Goal: Transaction & Acquisition: Purchase product/service

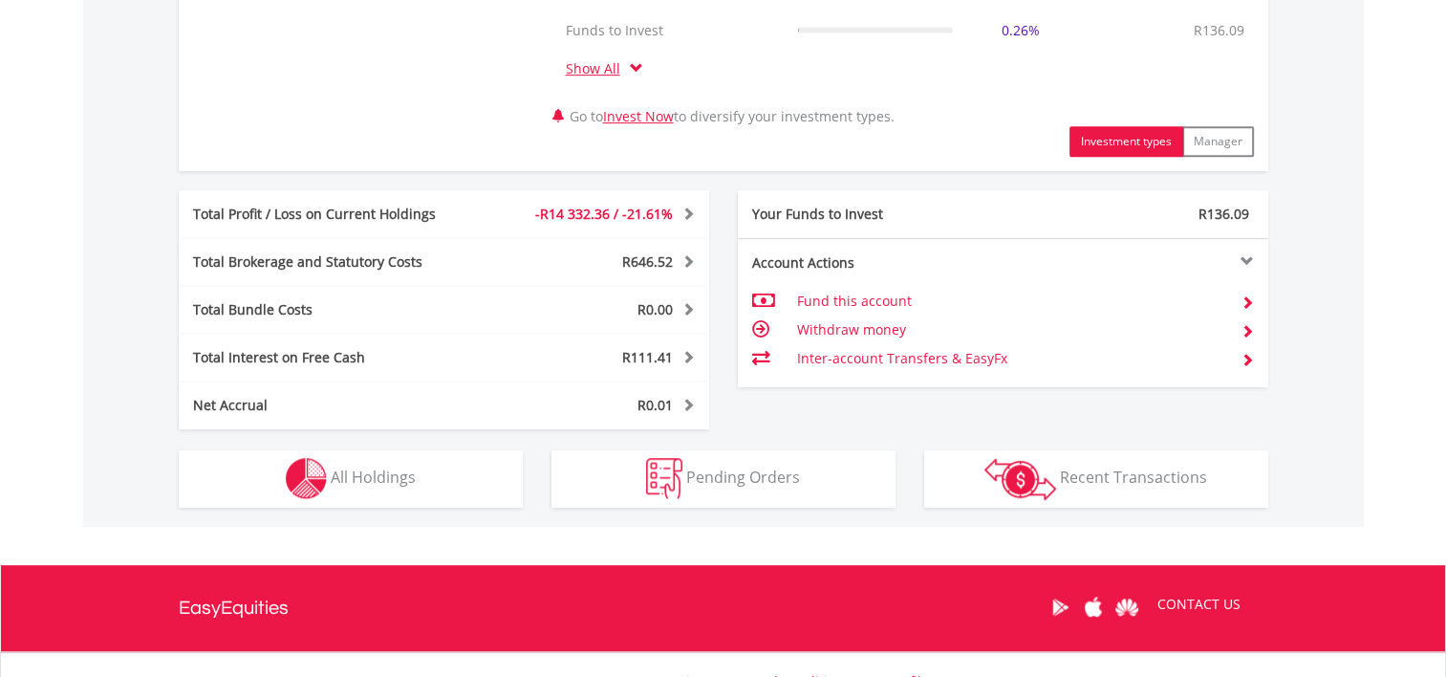
scroll to position [956, 0]
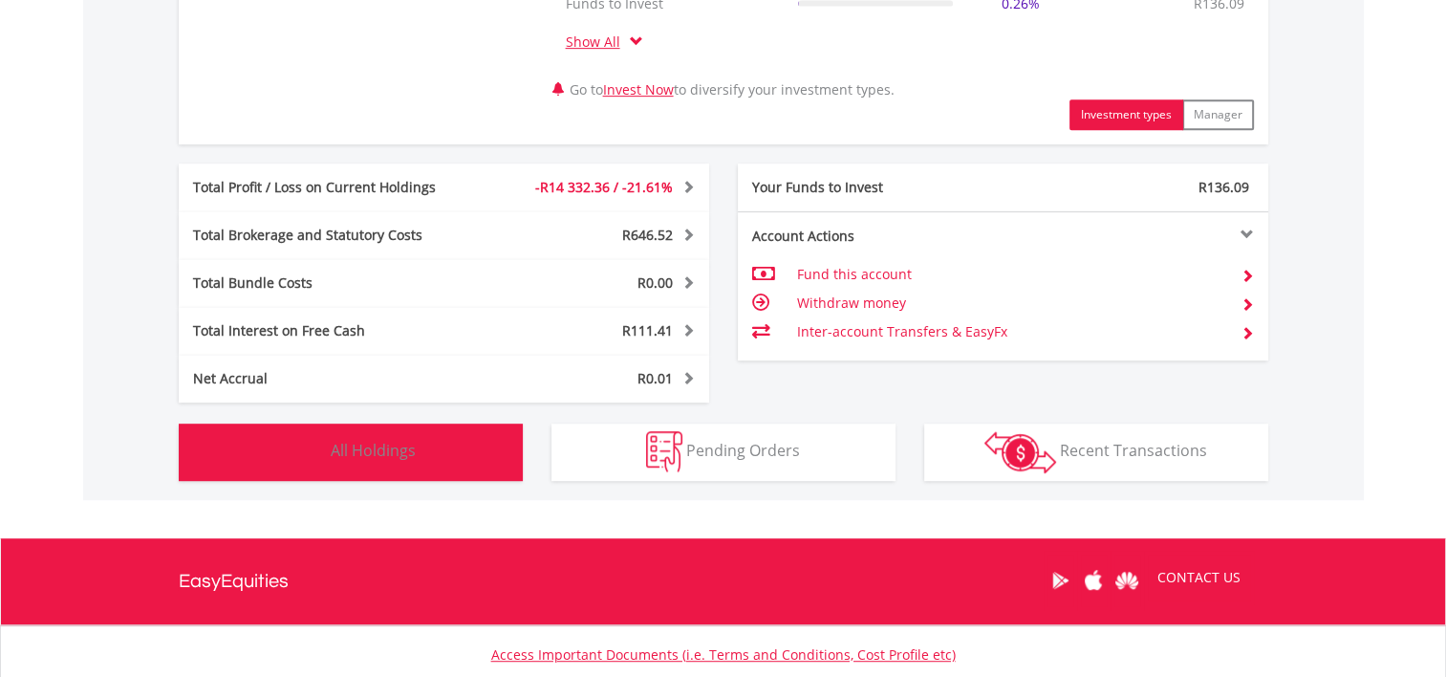
click at [376, 448] on span "All Holdings" at bounding box center [373, 450] width 85 height 21
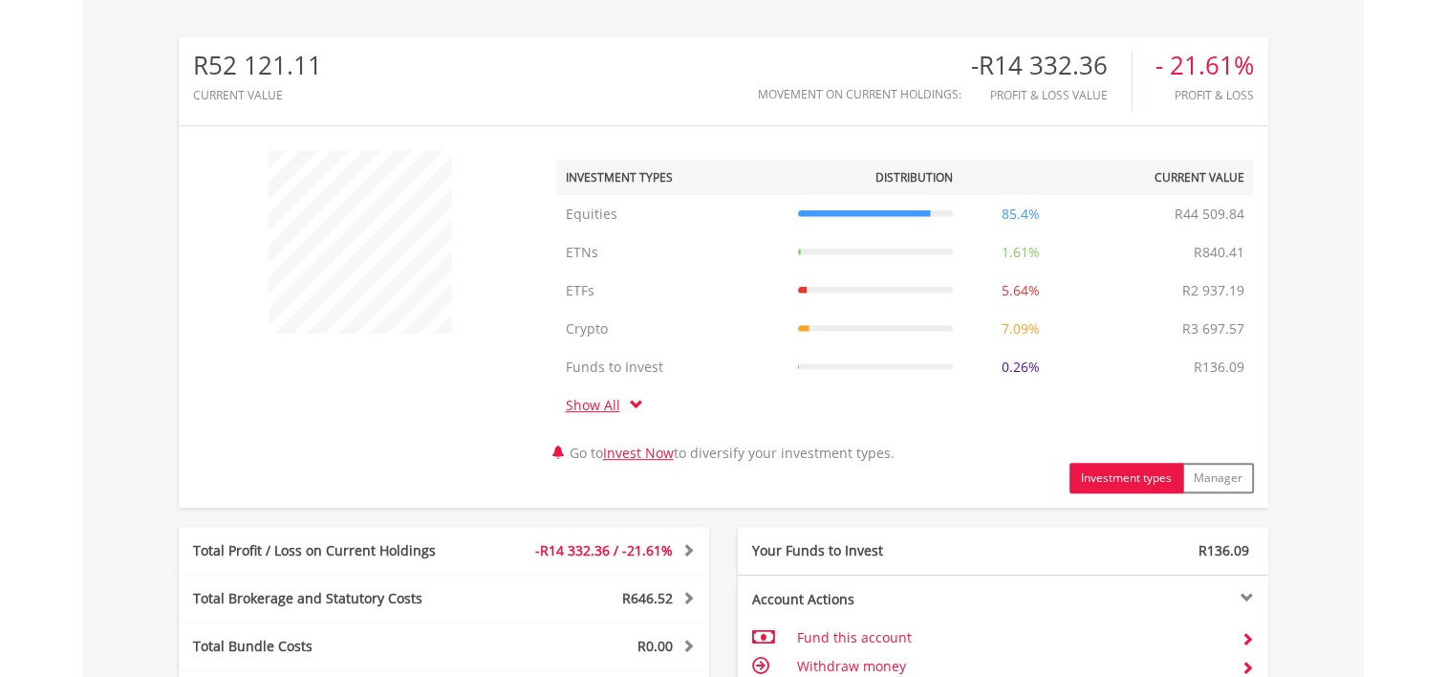
scroll to position [0, 0]
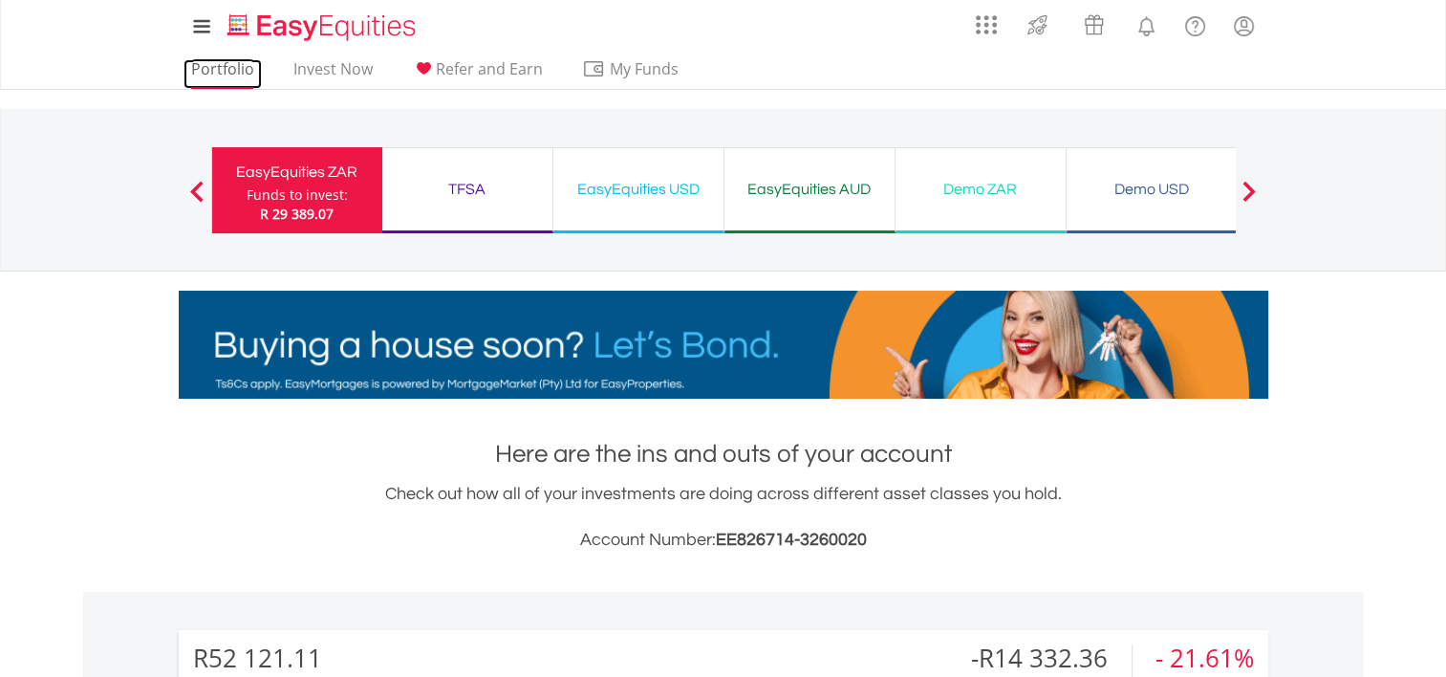
click at [213, 65] on link "Portfolio" at bounding box center [222, 74] width 78 height 30
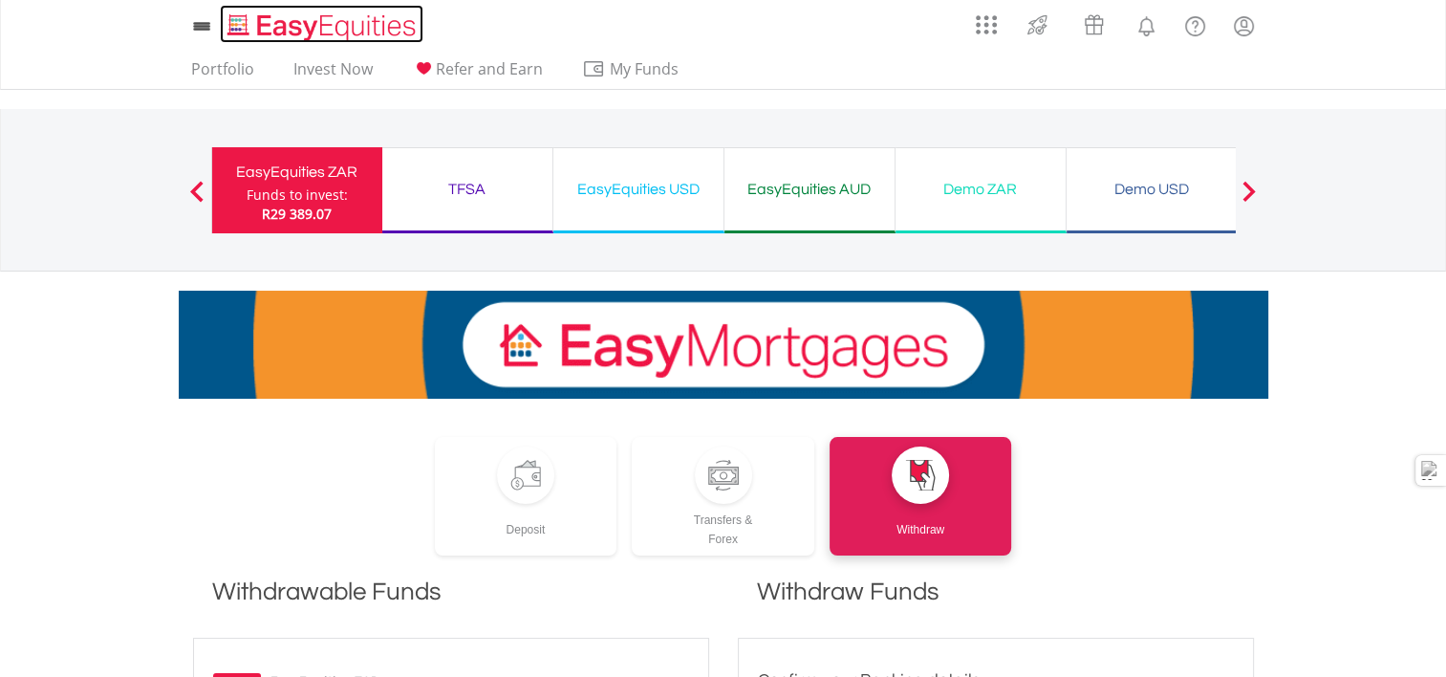
click at [271, 17] on img "Home page" at bounding box center [324, 27] width 200 height 32
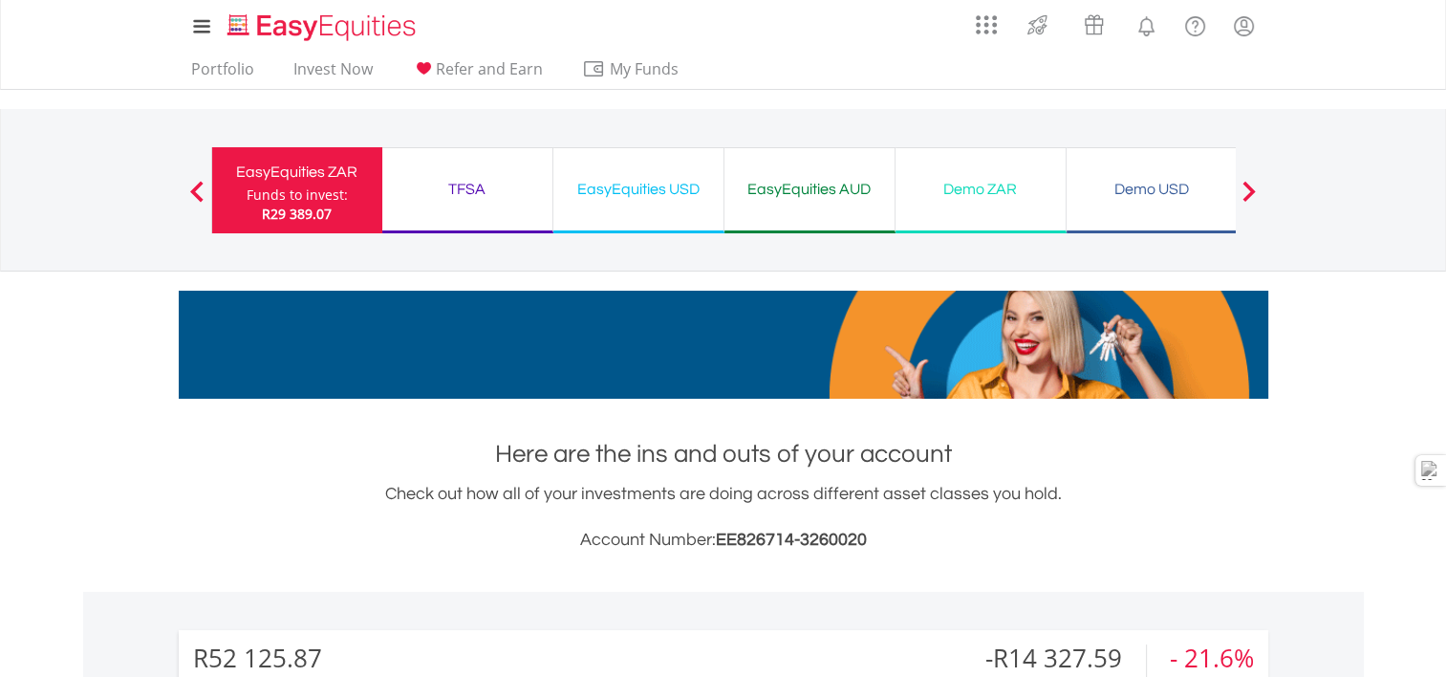
click at [287, 169] on div "EasyEquities ZAR" at bounding box center [297, 172] width 147 height 27
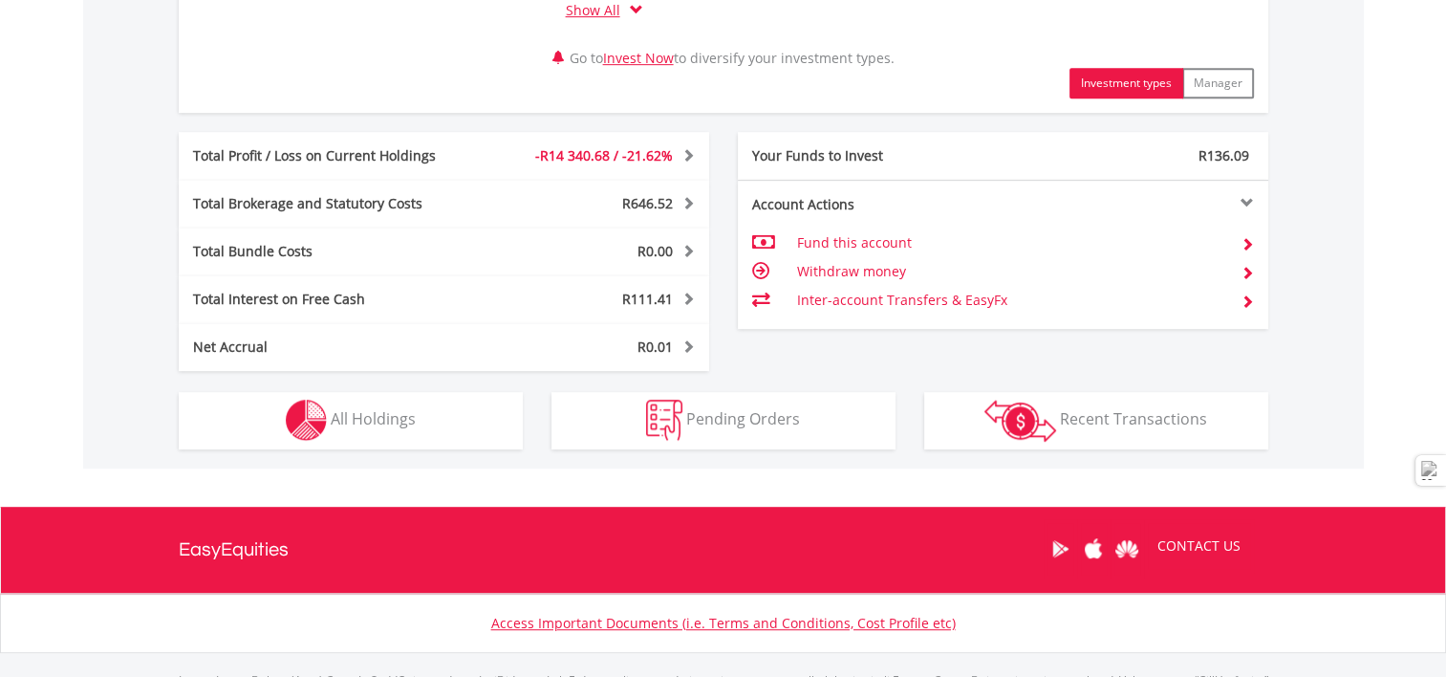
scroll to position [1090, 0]
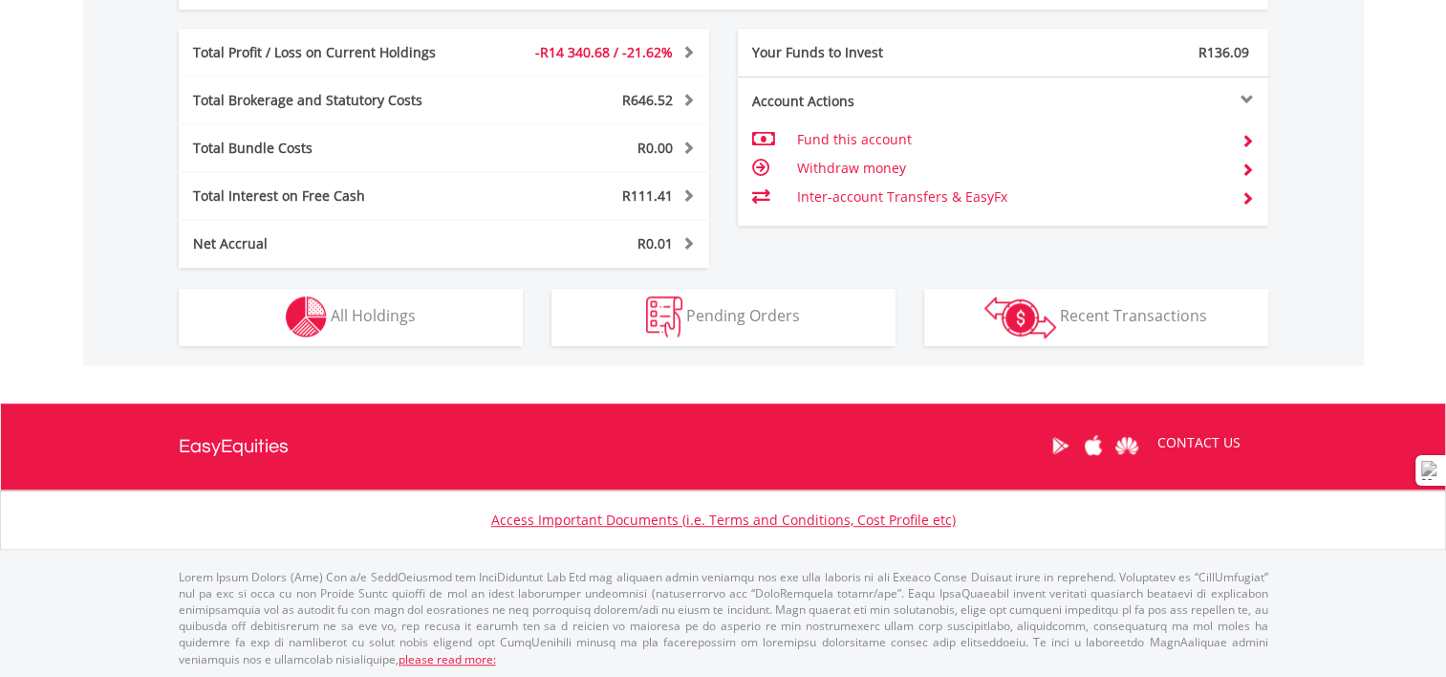
click at [833, 166] on td "Withdraw money" at bounding box center [1010, 168] width 429 height 29
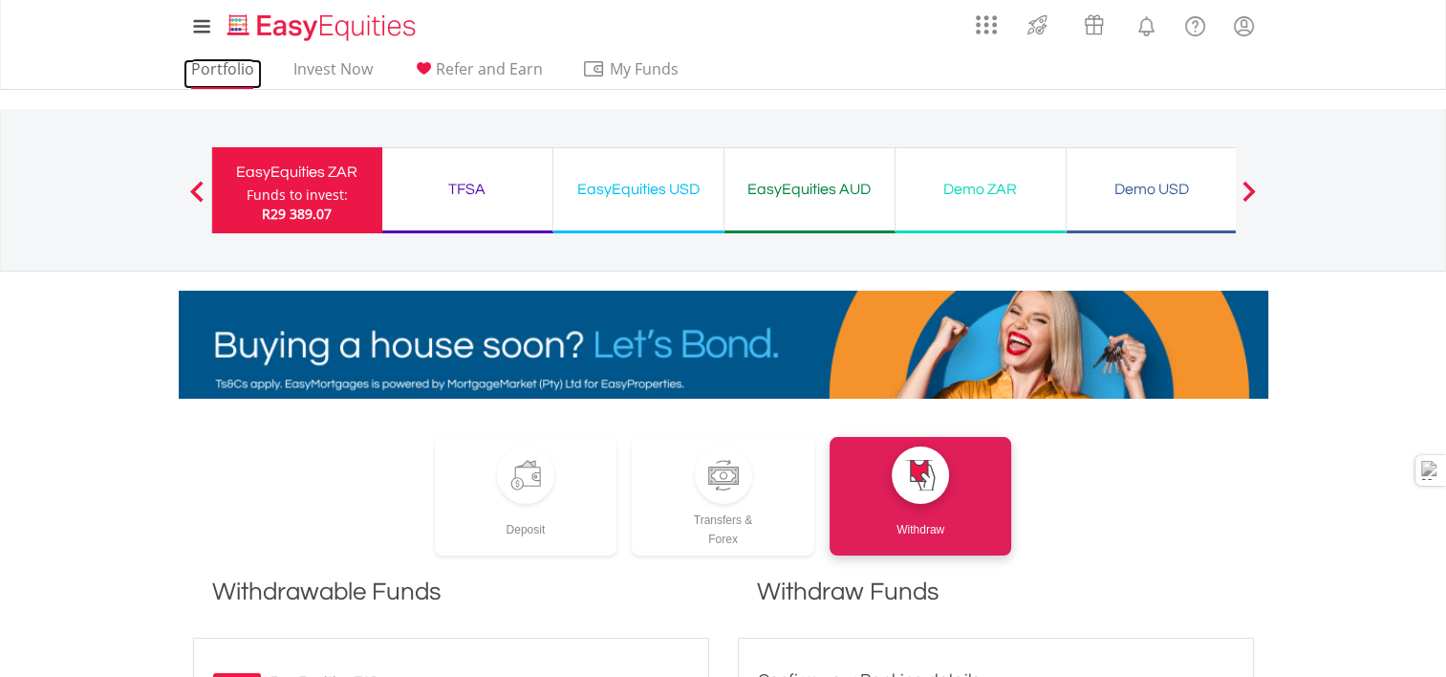
click at [210, 62] on link "Portfolio" at bounding box center [222, 74] width 78 height 30
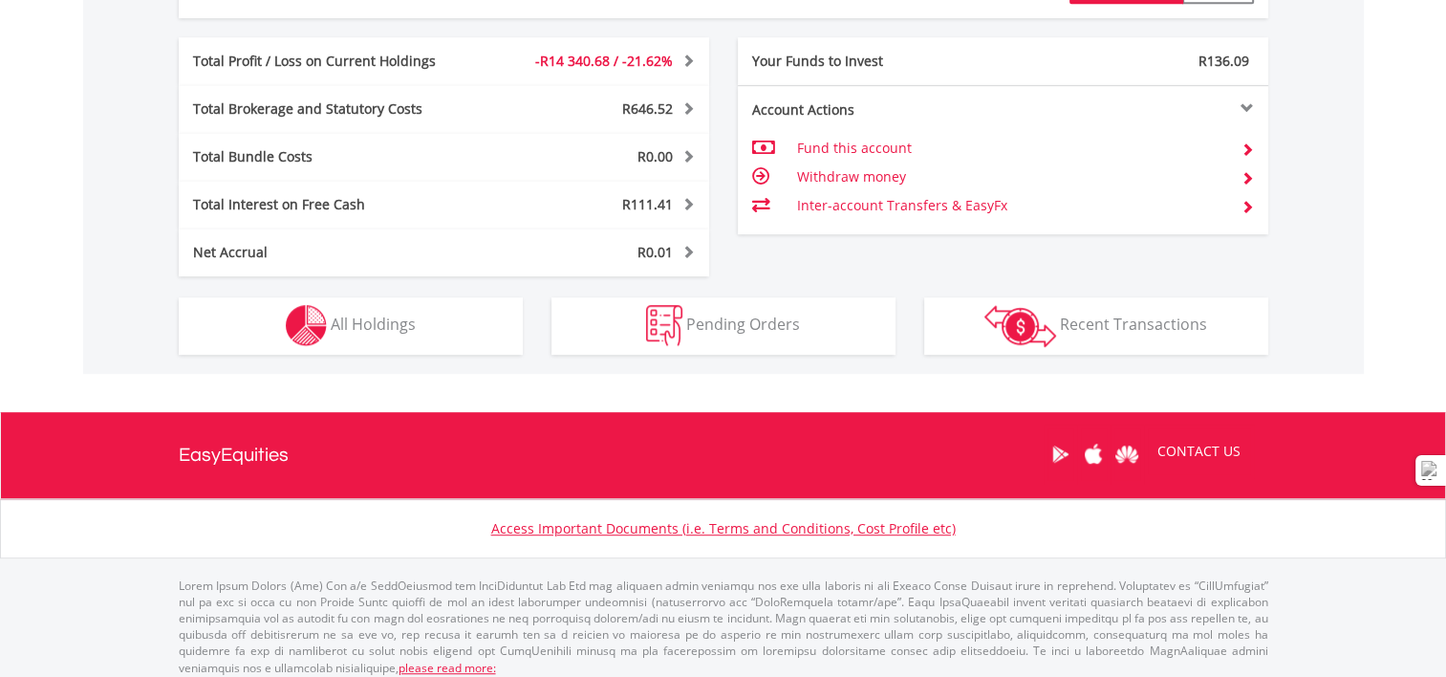
scroll to position [1090, 0]
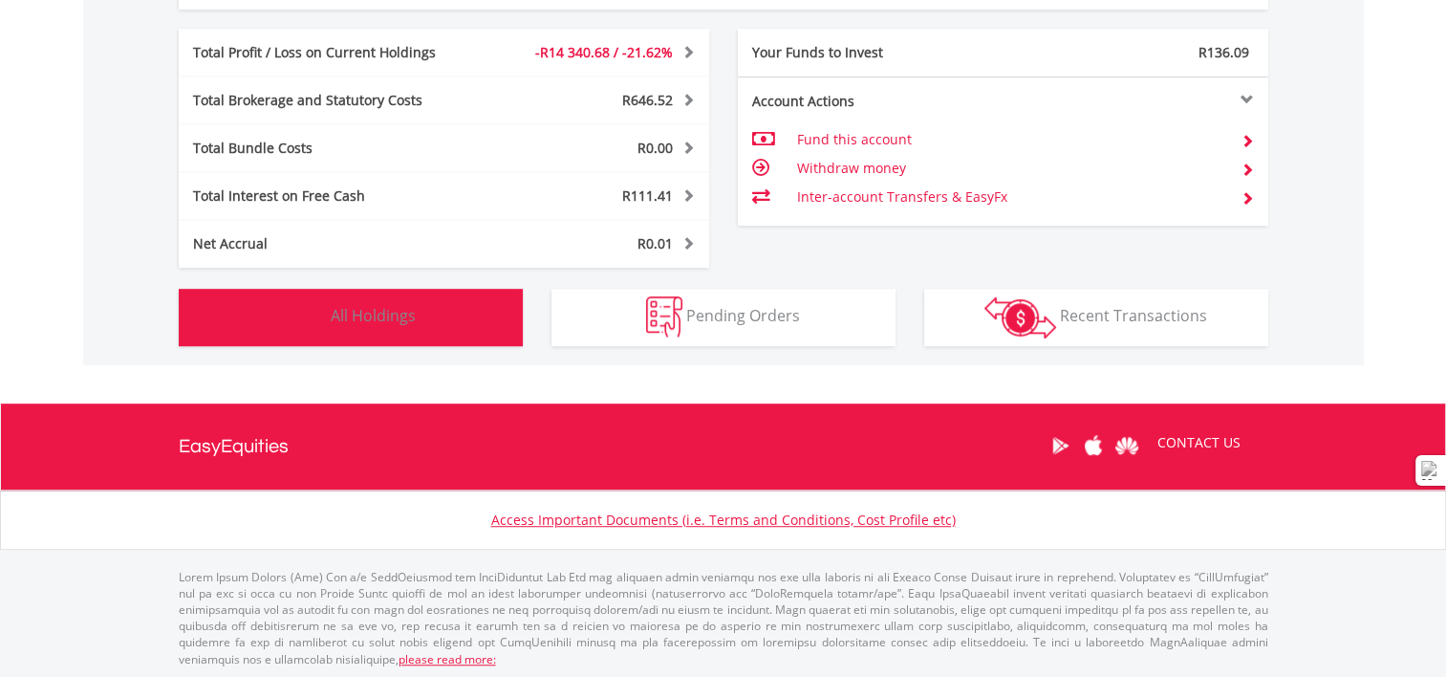
click at [374, 310] on span "All Holdings" at bounding box center [373, 315] width 85 height 21
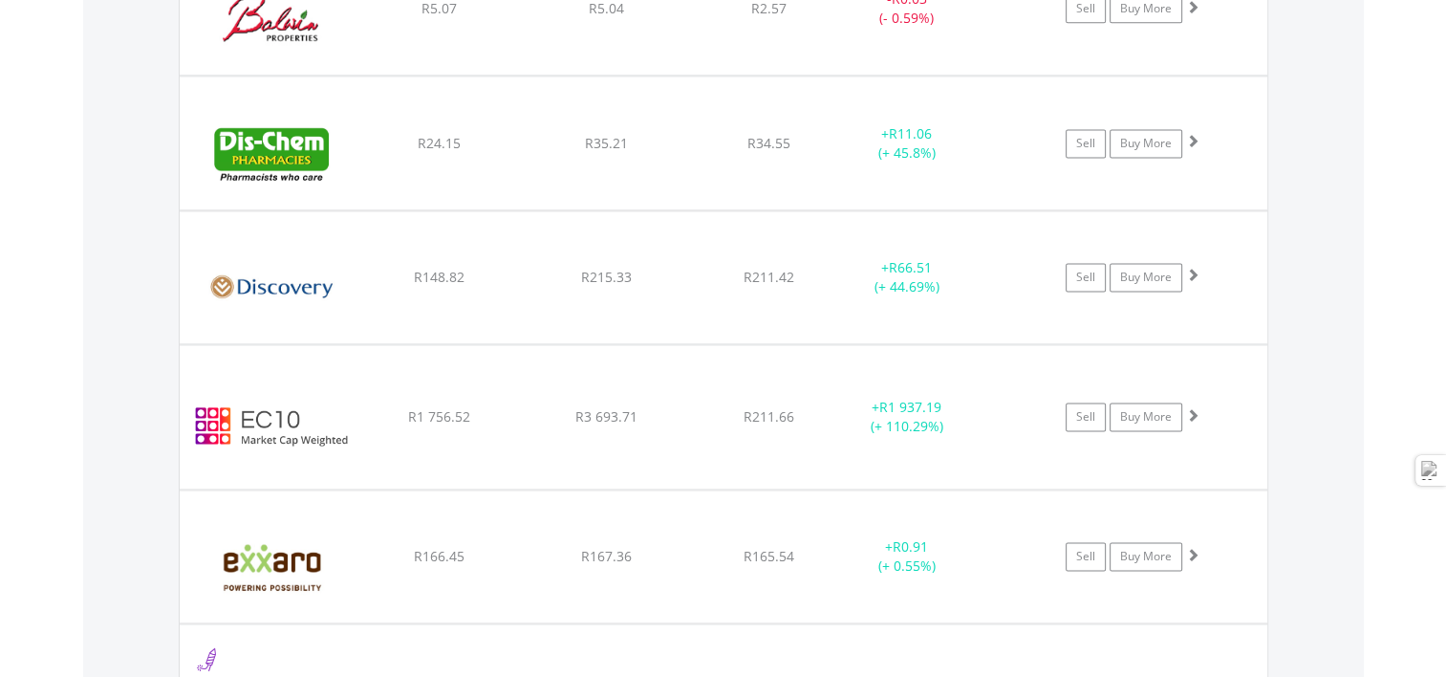
scroll to position [2638, 0]
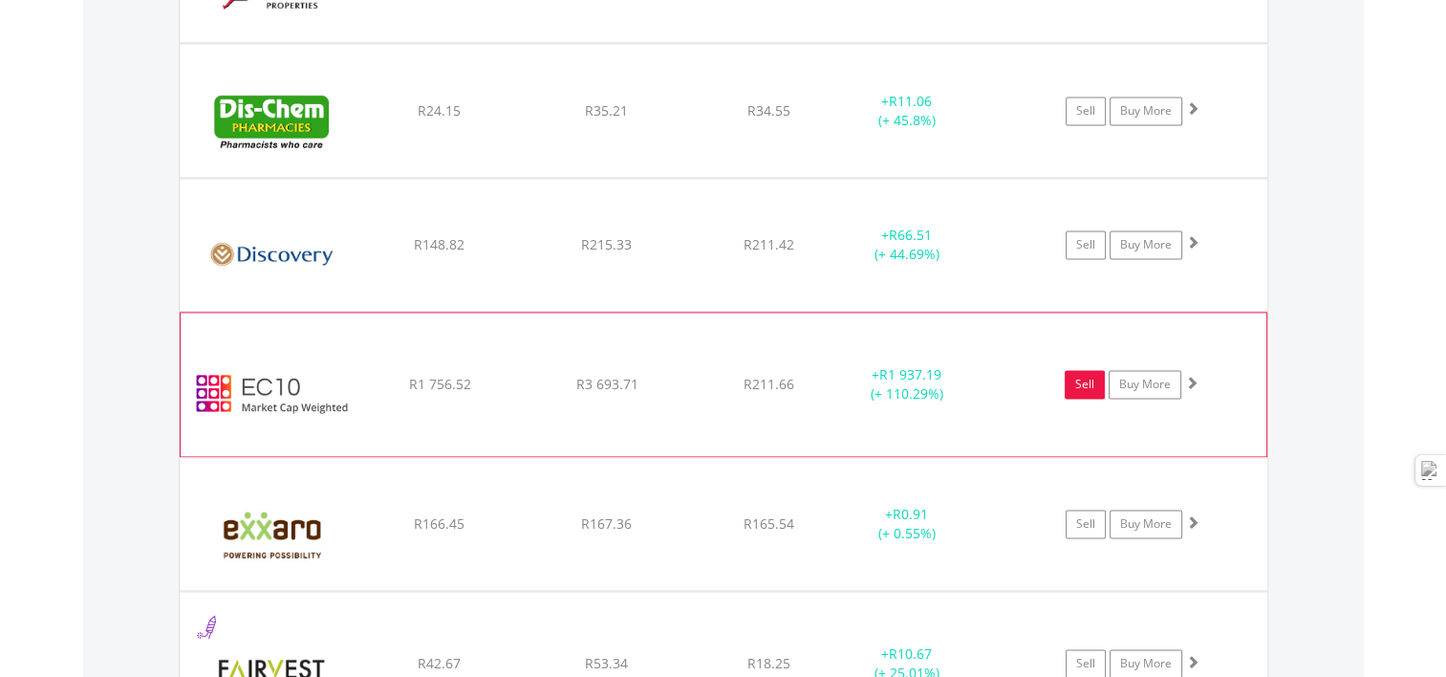
click at [1078, 378] on link "Sell" at bounding box center [1085, 384] width 40 height 29
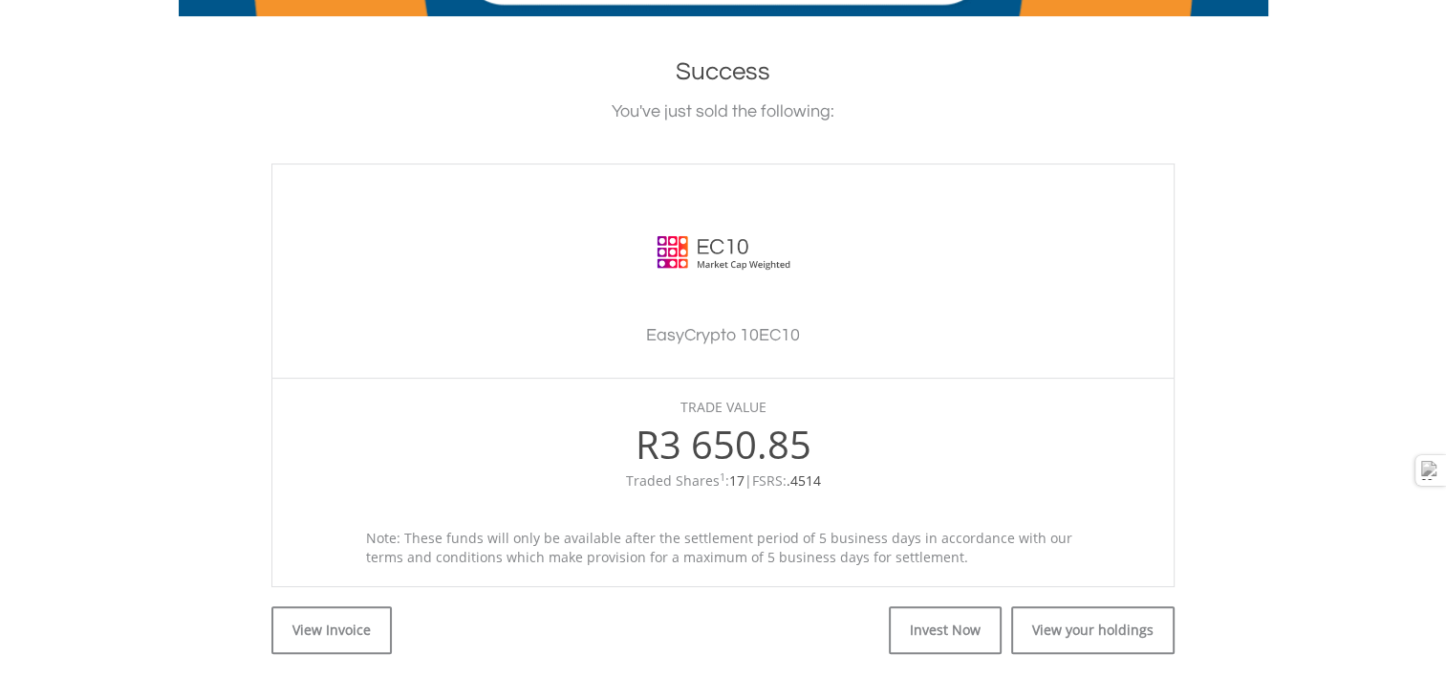
scroll to position [382, 0]
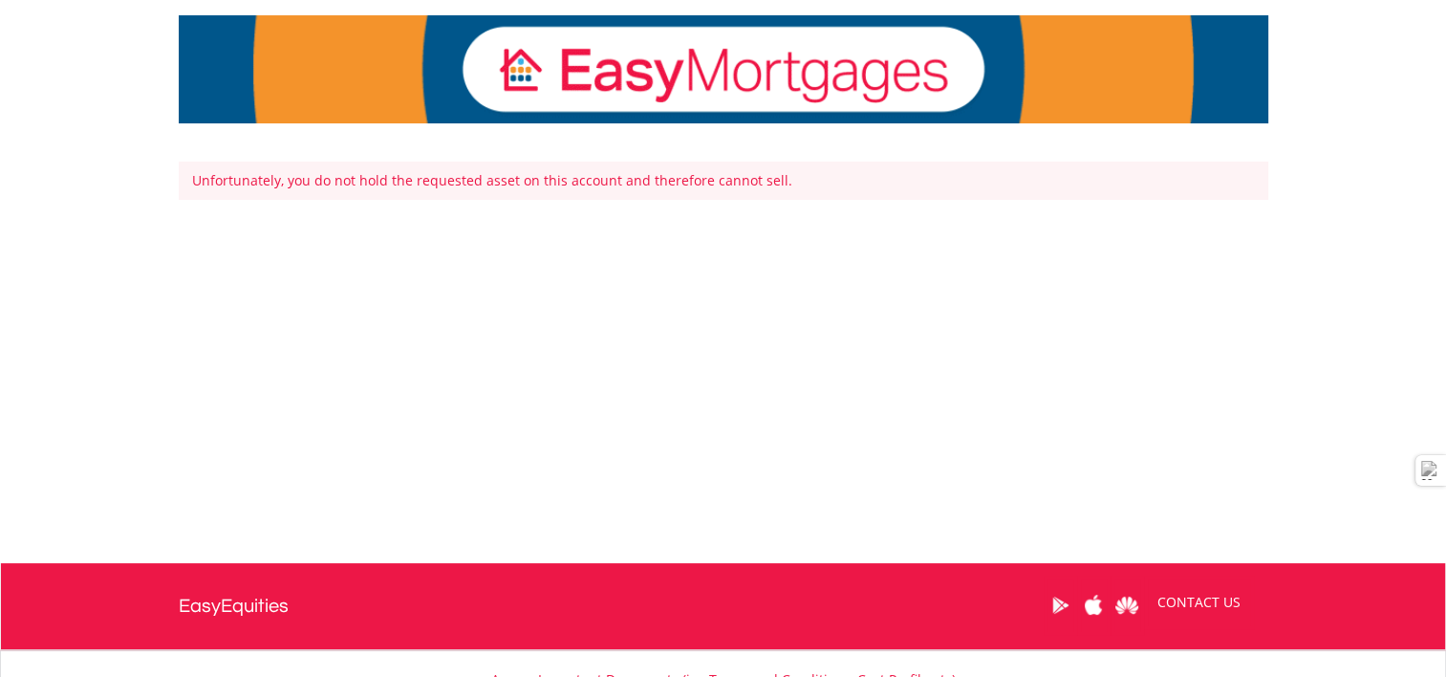
scroll to position [287, 0]
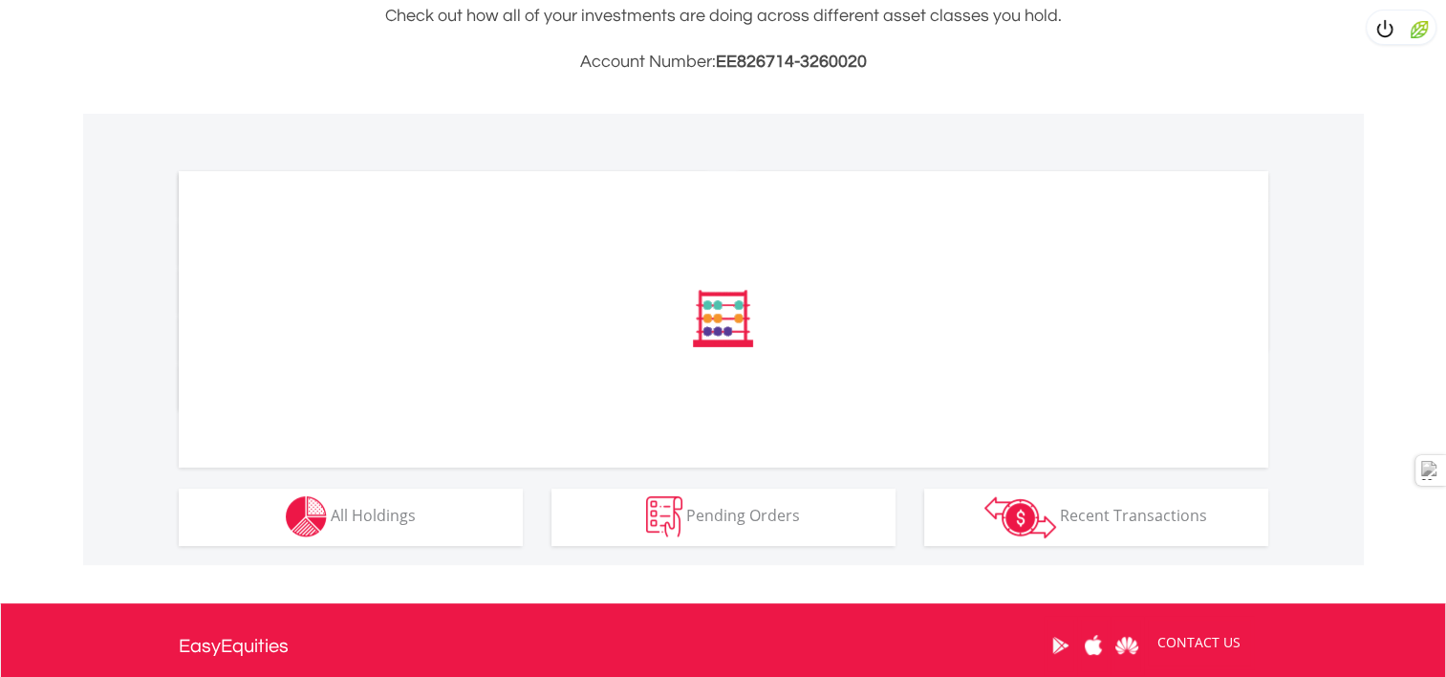
scroll to position [478, 0]
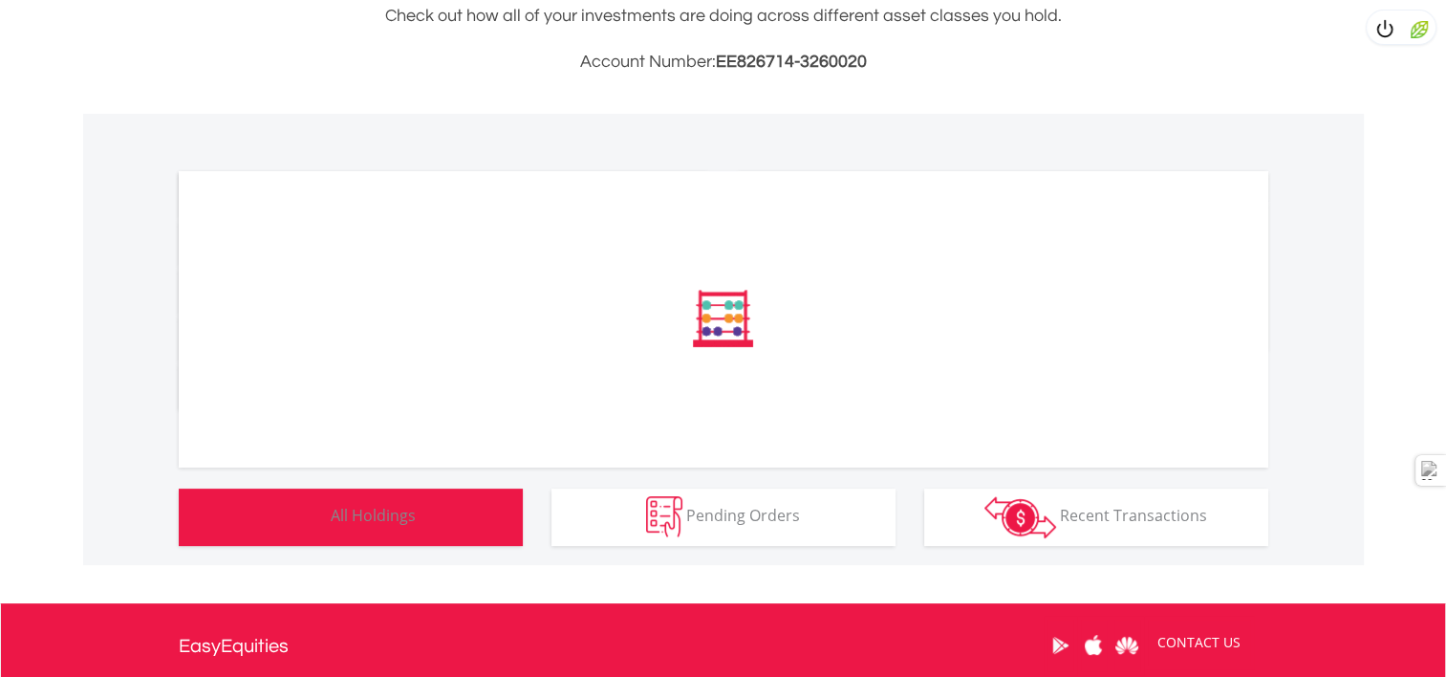
click at [361, 514] on span "All Holdings" at bounding box center [373, 515] width 85 height 21
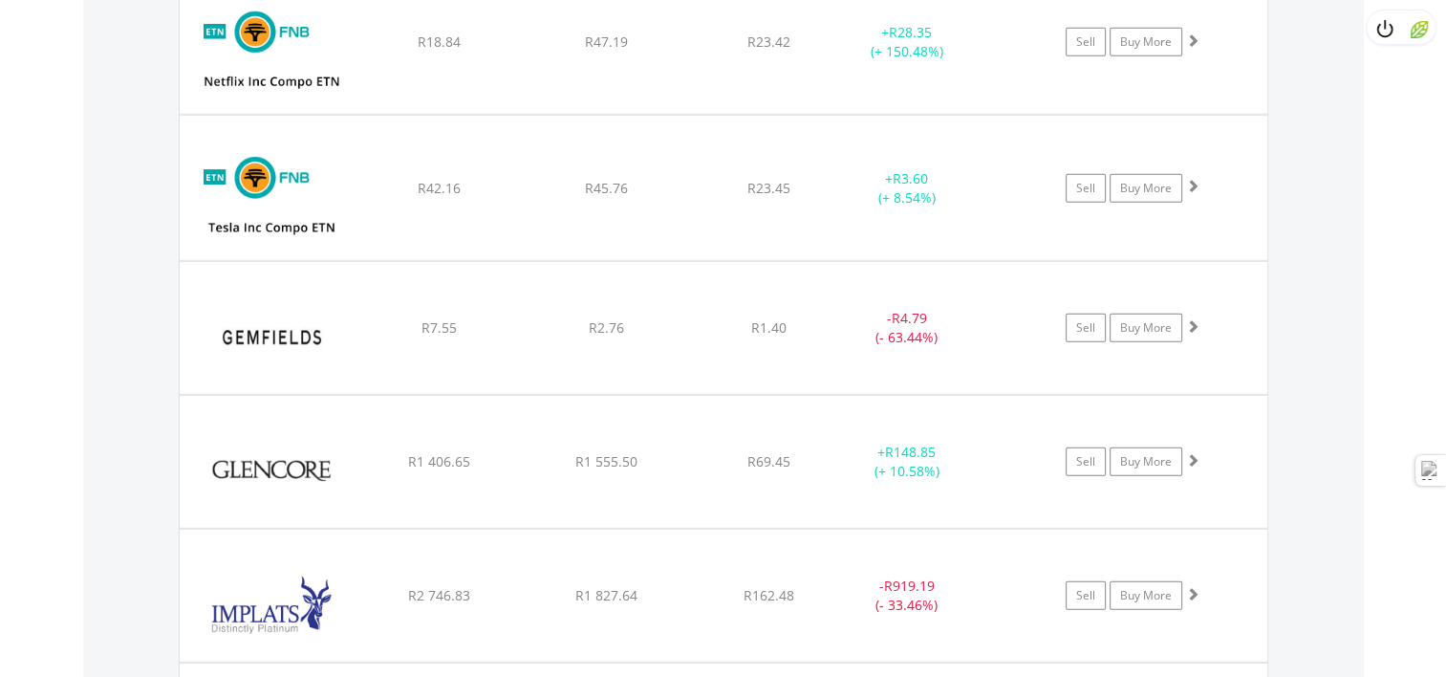
scroll to position [5562, 0]
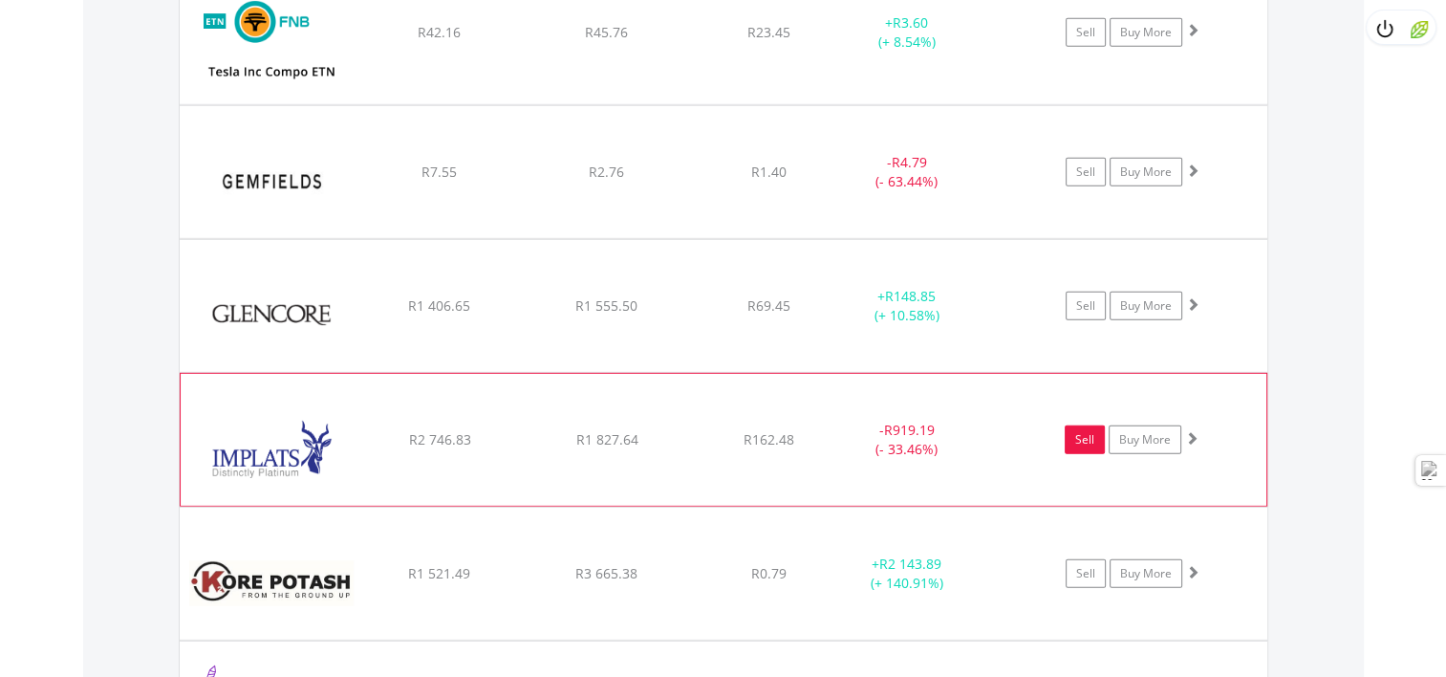
click at [1085, 426] on link "Sell" at bounding box center [1085, 439] width 40 height 29
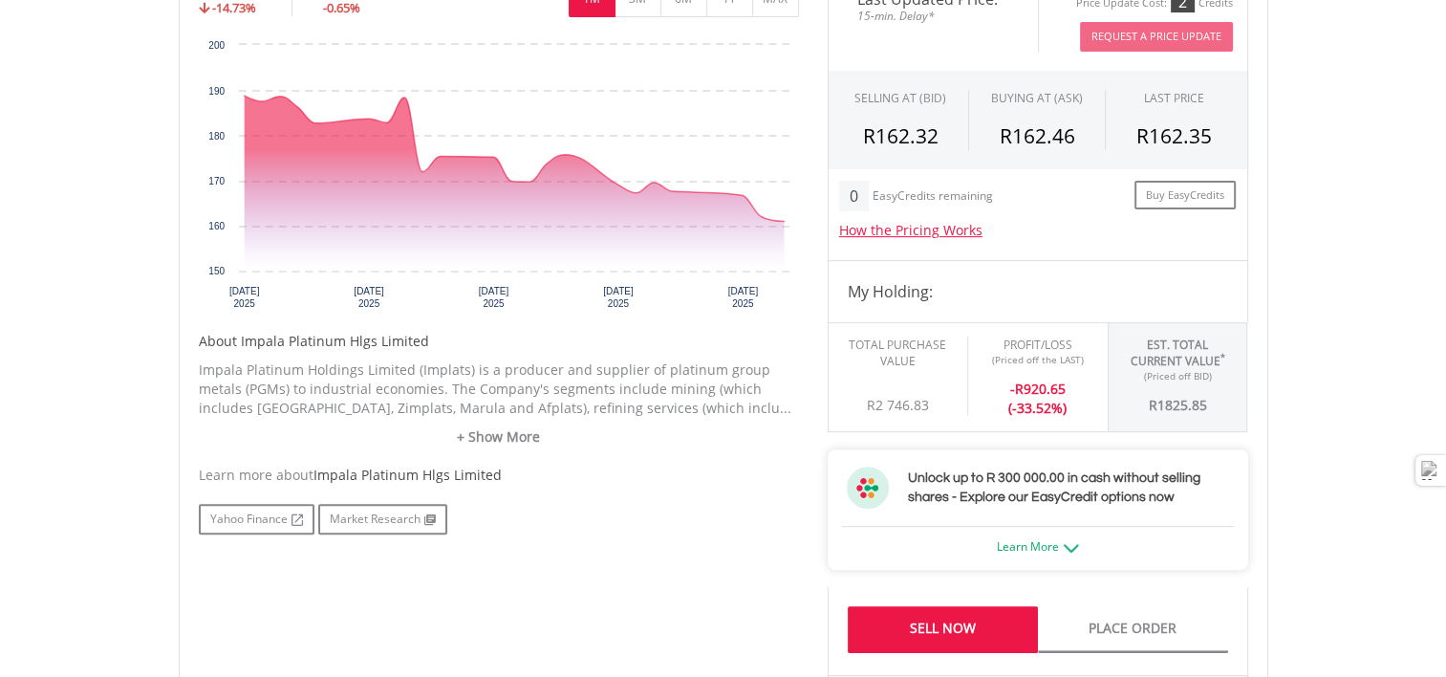
scroll to position [669, 0]
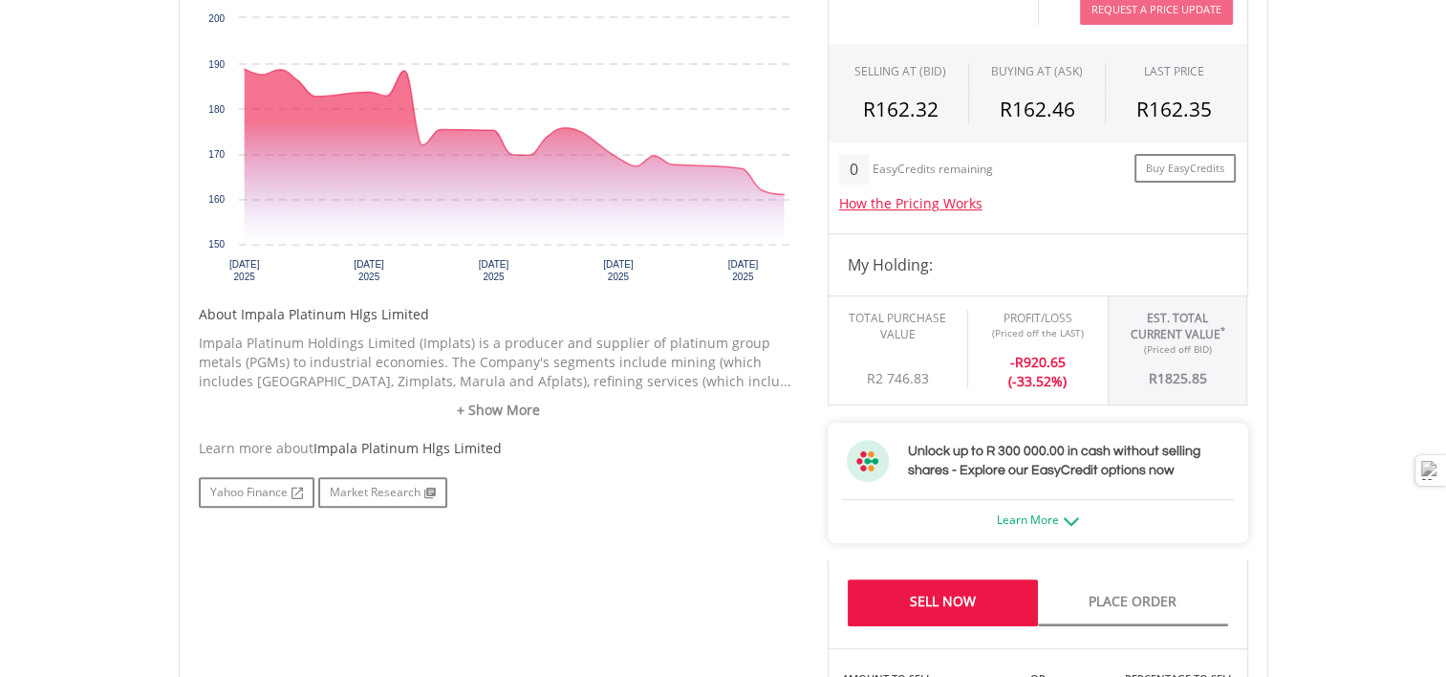
click at [949, 604] on link "Sell Now" at bounding box center [943, 602] width 190 height 47
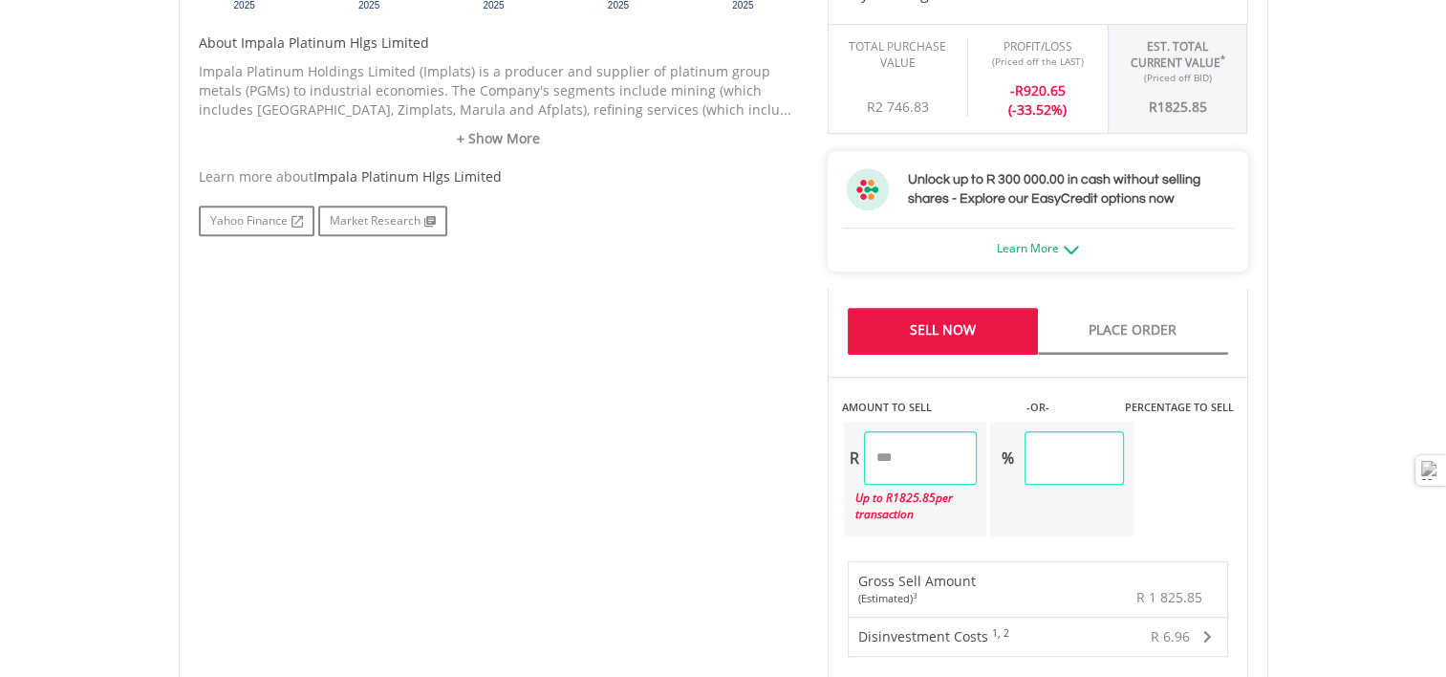
scroll to position [1147, 0]
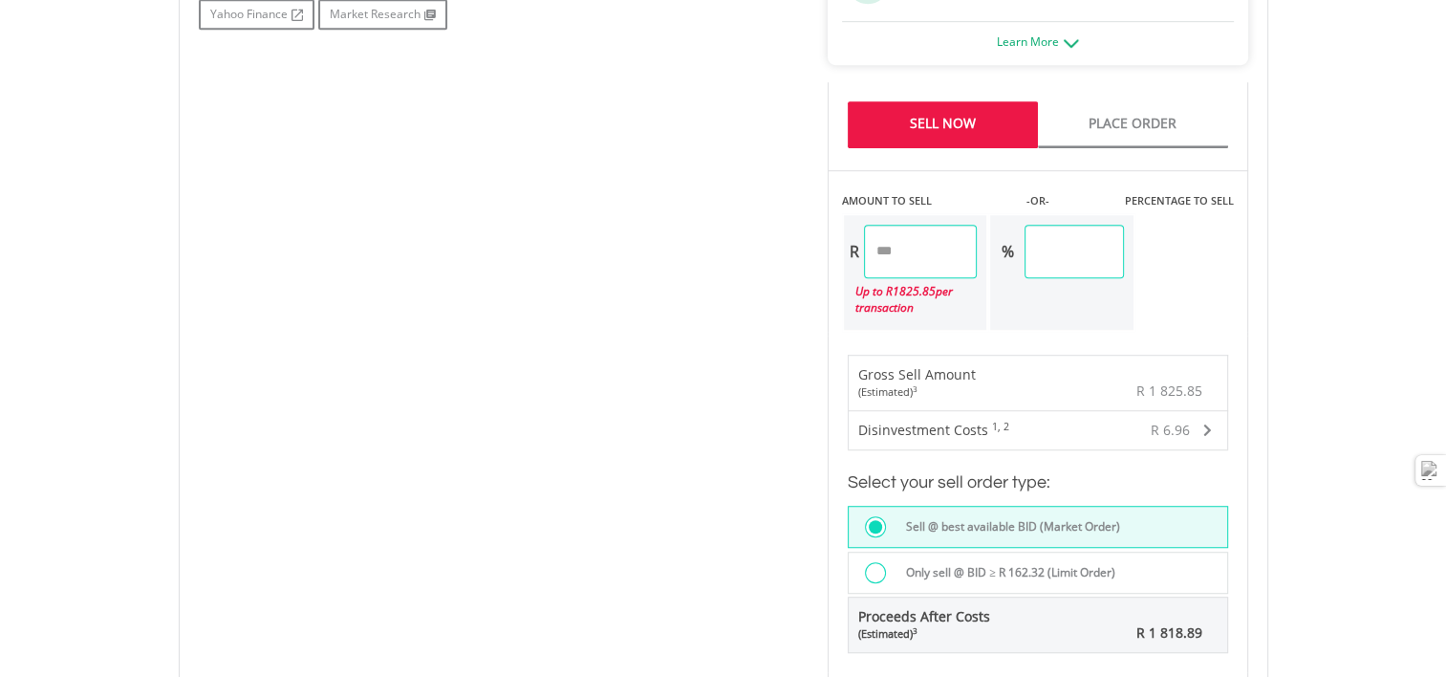
click at [940, 122] on link "Sell Now" at bounding box center [943, 124] width 190 height 47
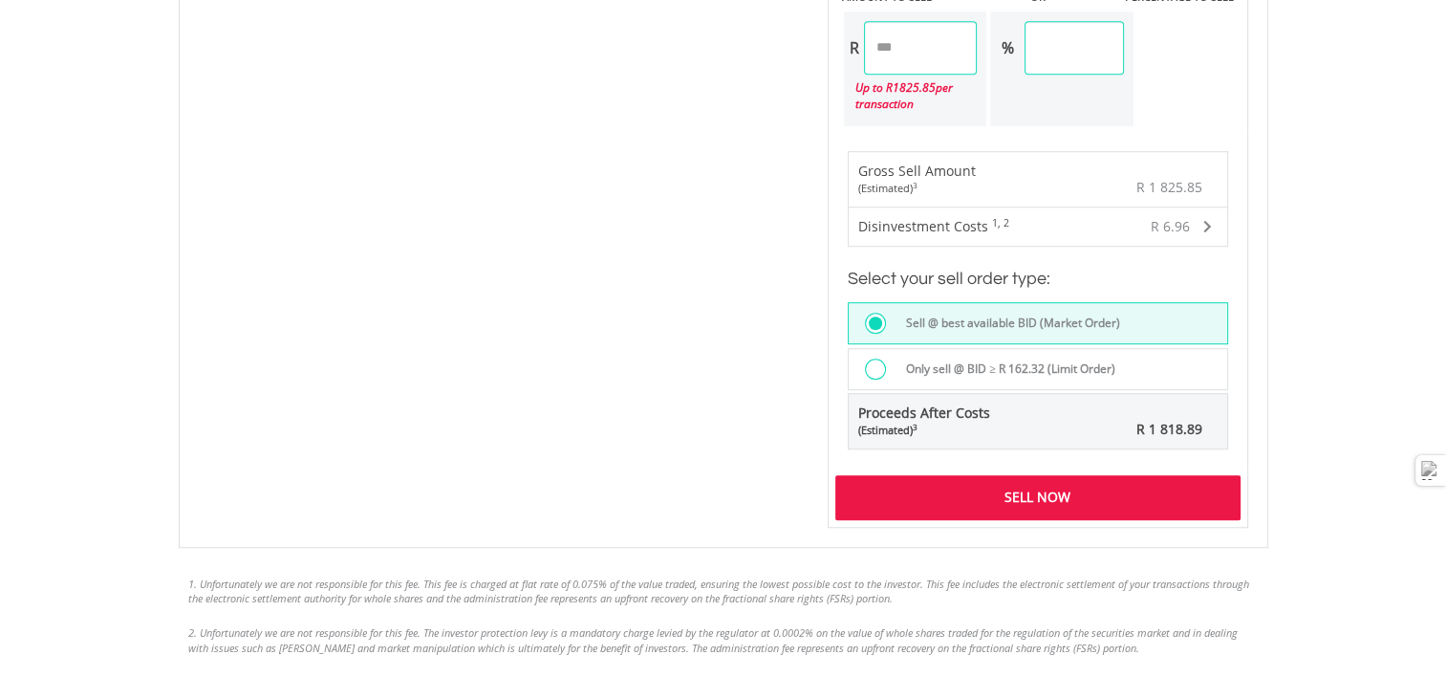
scroll to position [1433, 0]
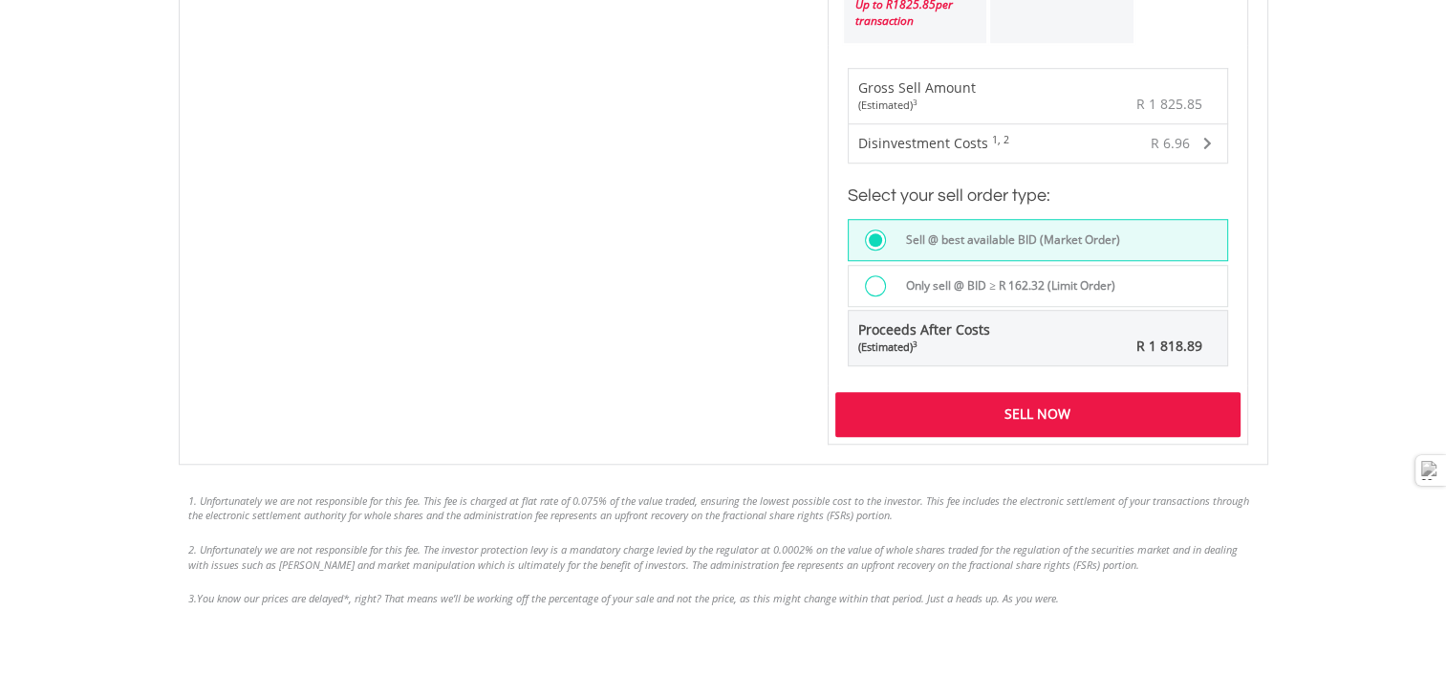
click at [1054, 409] on div "Sell Now" at bounding box center [1037, 414] width 405 height 44
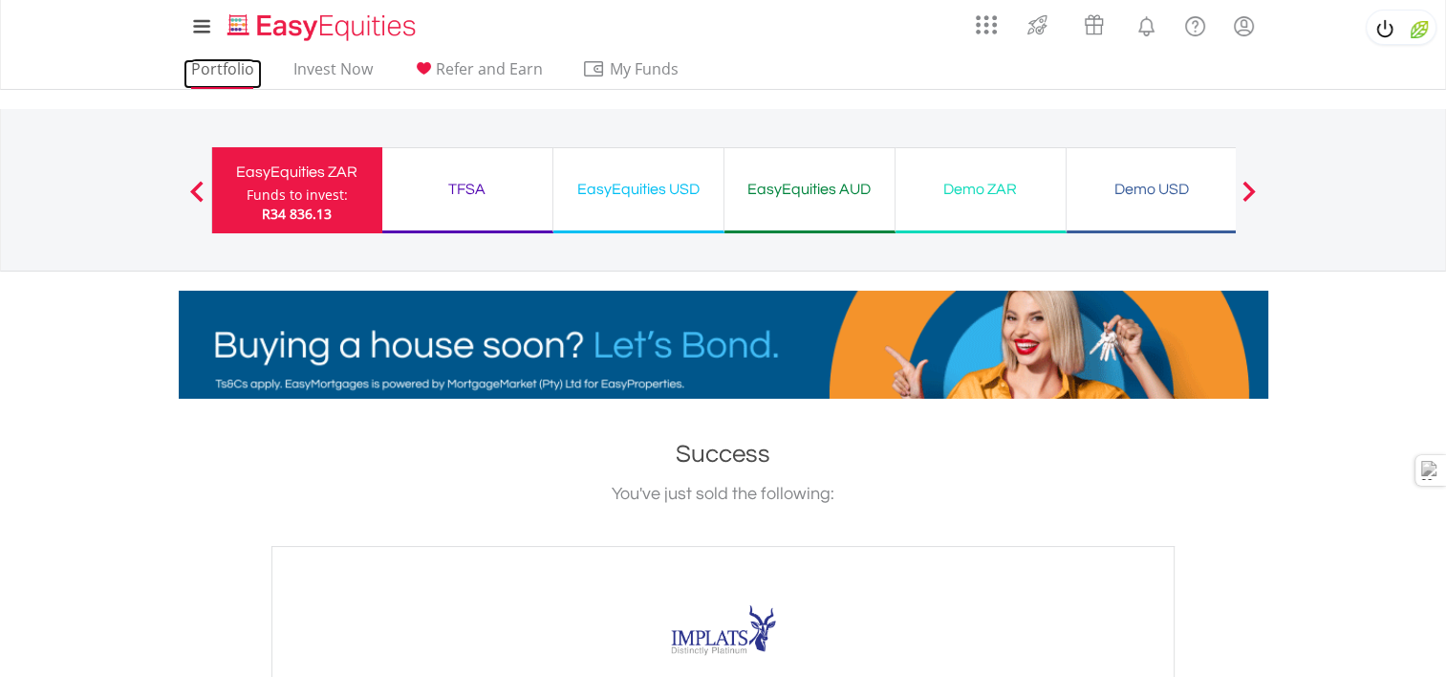
click at [223, 68] on link "Portfolio" at bounding box center [222, 74] width 78 height 30
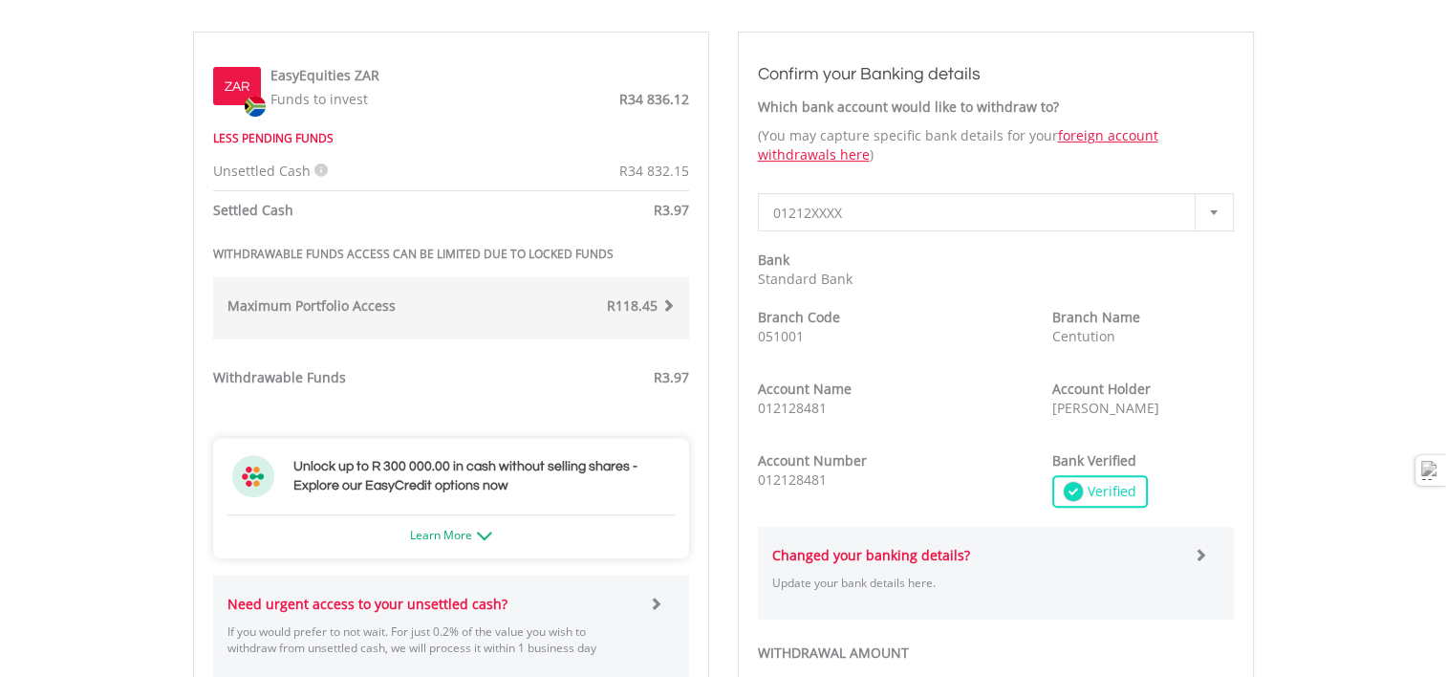
scroll to position [573, 0]
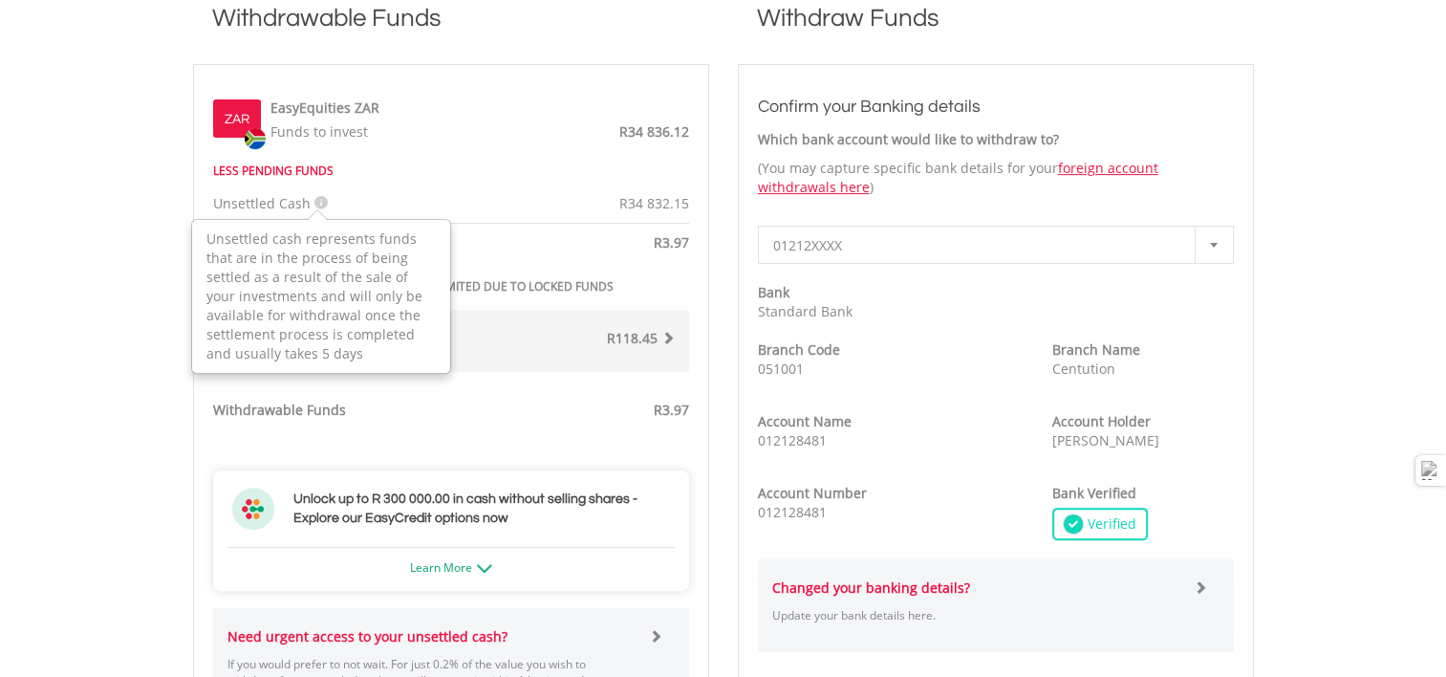
click at [317, 202] on icon at bounding box center [320, 202] width 13 height 13
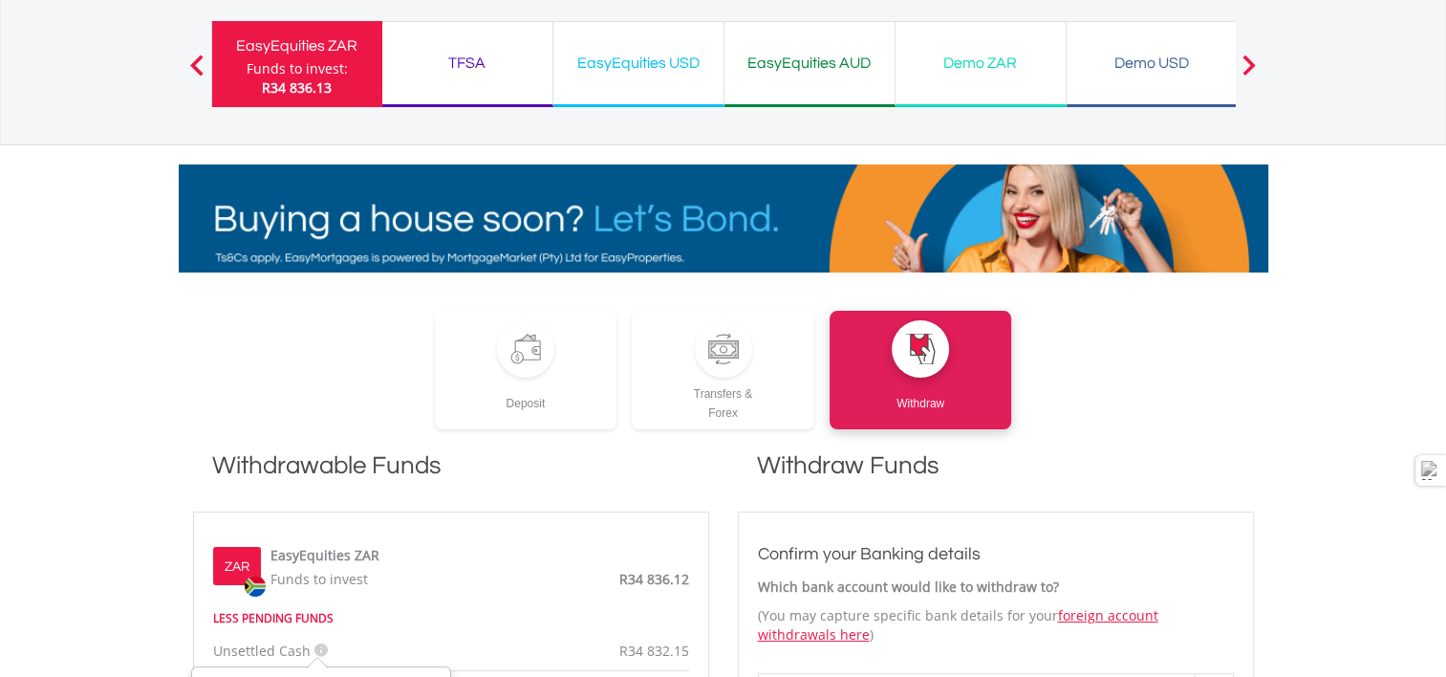
scroll to position [96, 0]
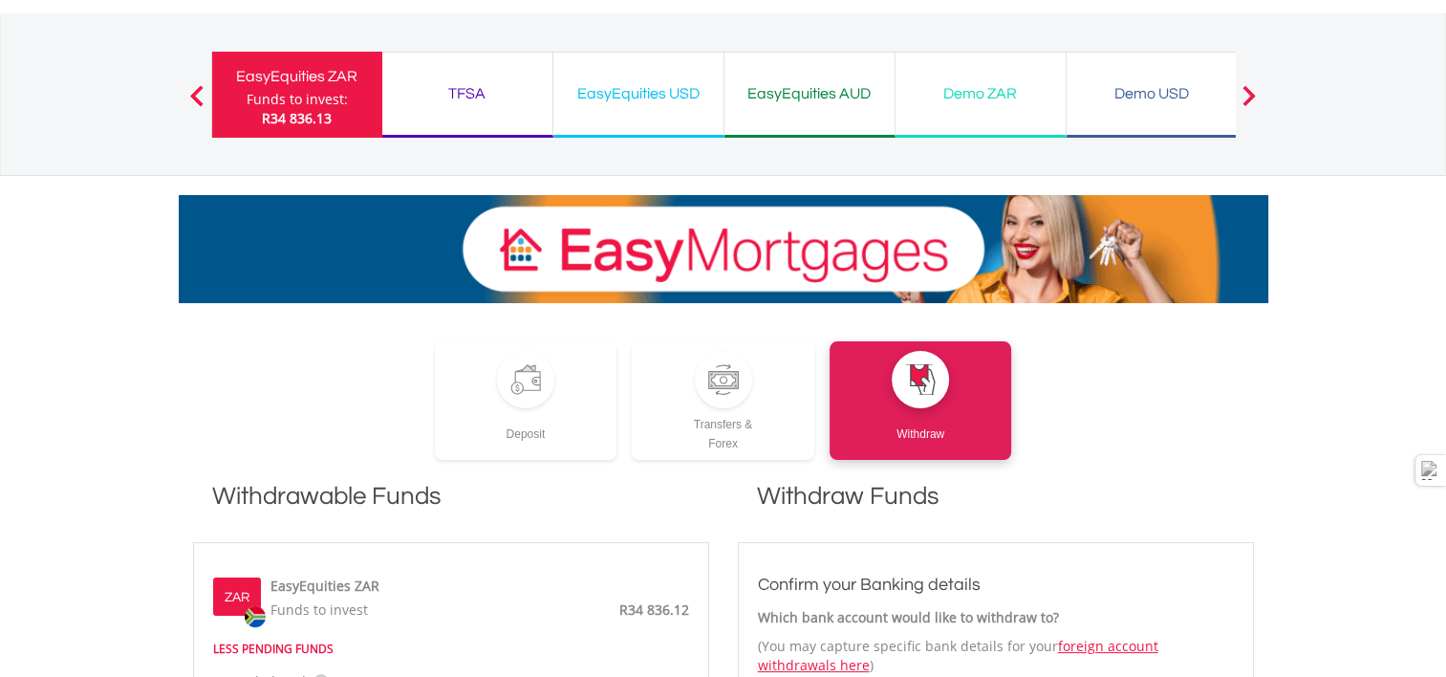
click at [291, 84] on div "EasyEquities ZAR" at bounding box center [297, 76] width 147 height 27
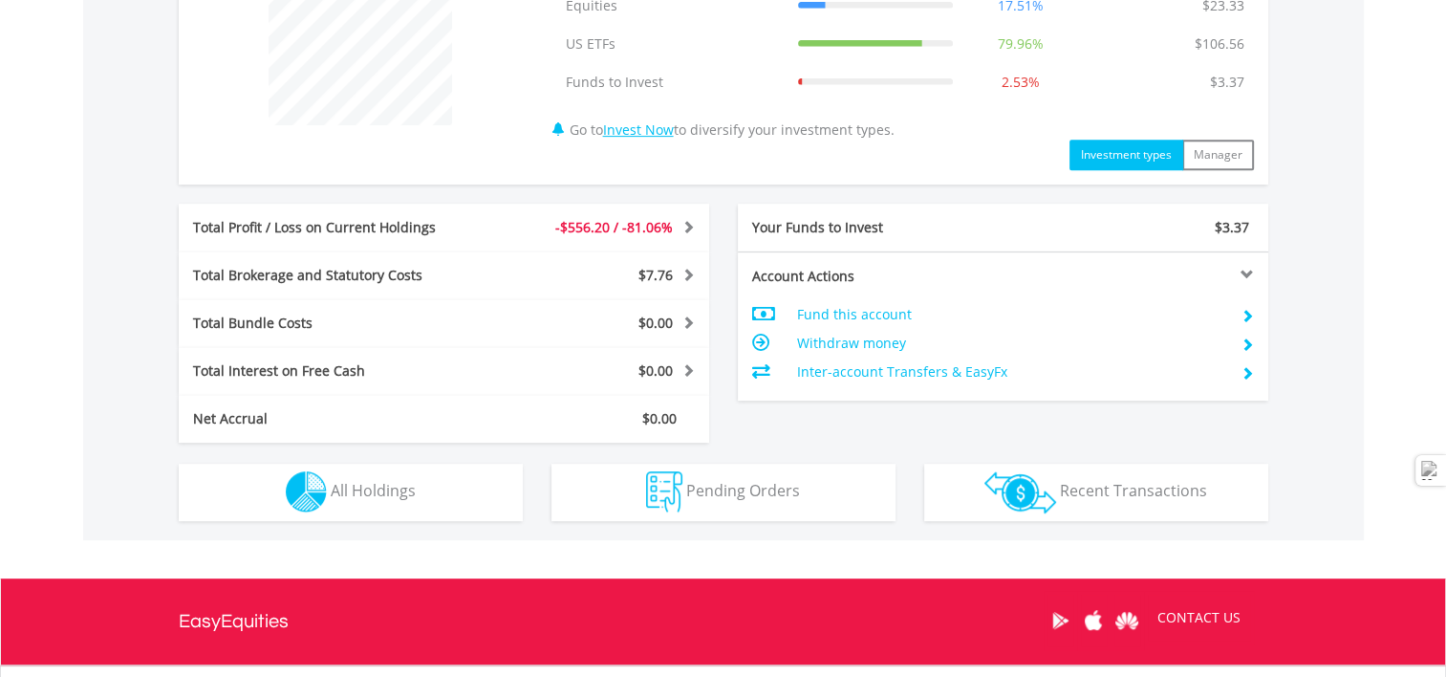
scroll to position [976, 0]
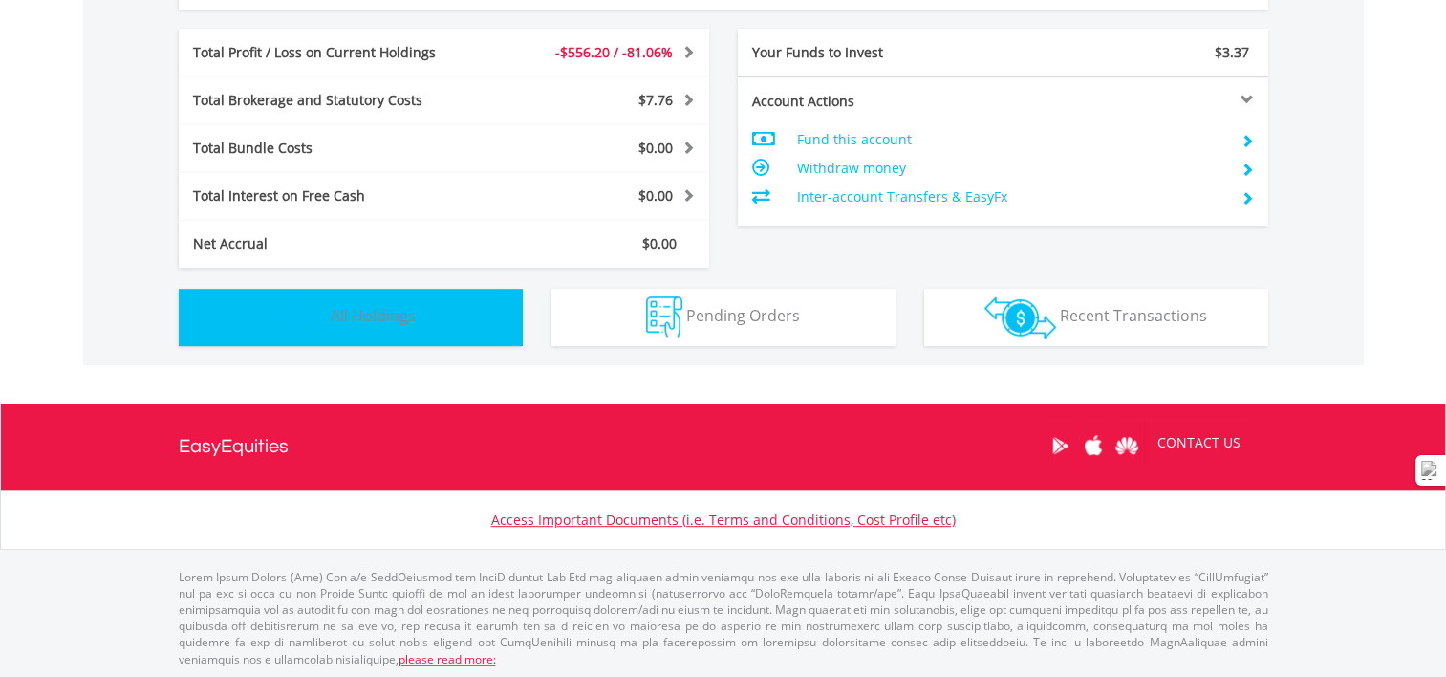
click at [382, 314] on span "All Holdings" at bounding box center [373, 315] width 85 height 21
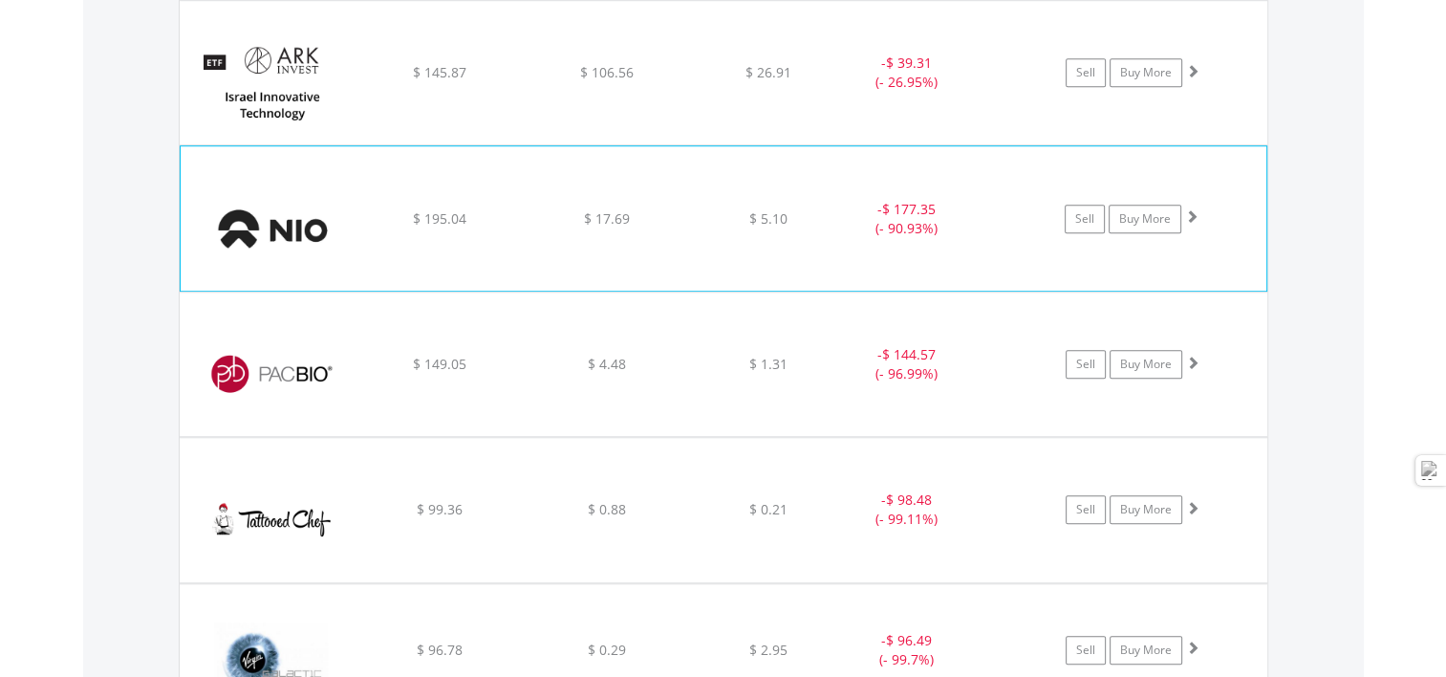
scroll to position [1281, 0]
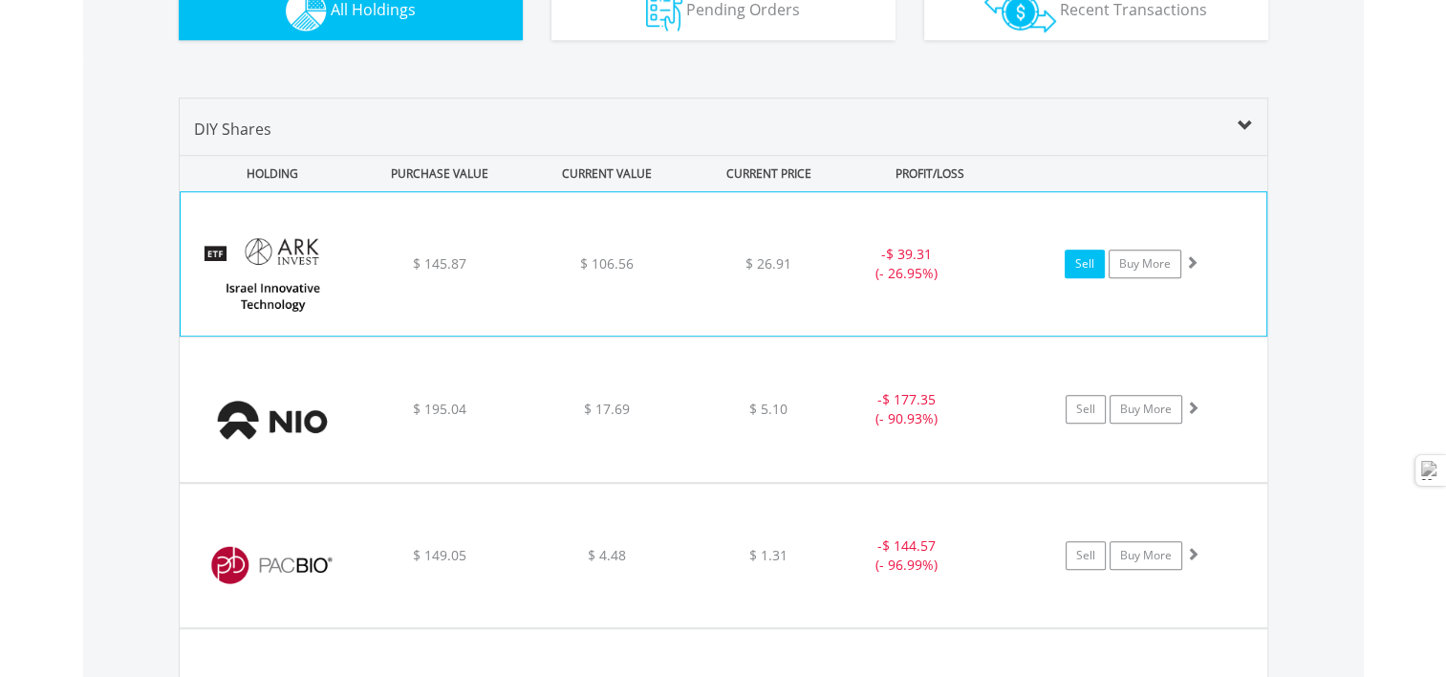
click at [1078, 257] on link "Sell" at bounding box center [1085, 263] width 40 height 29
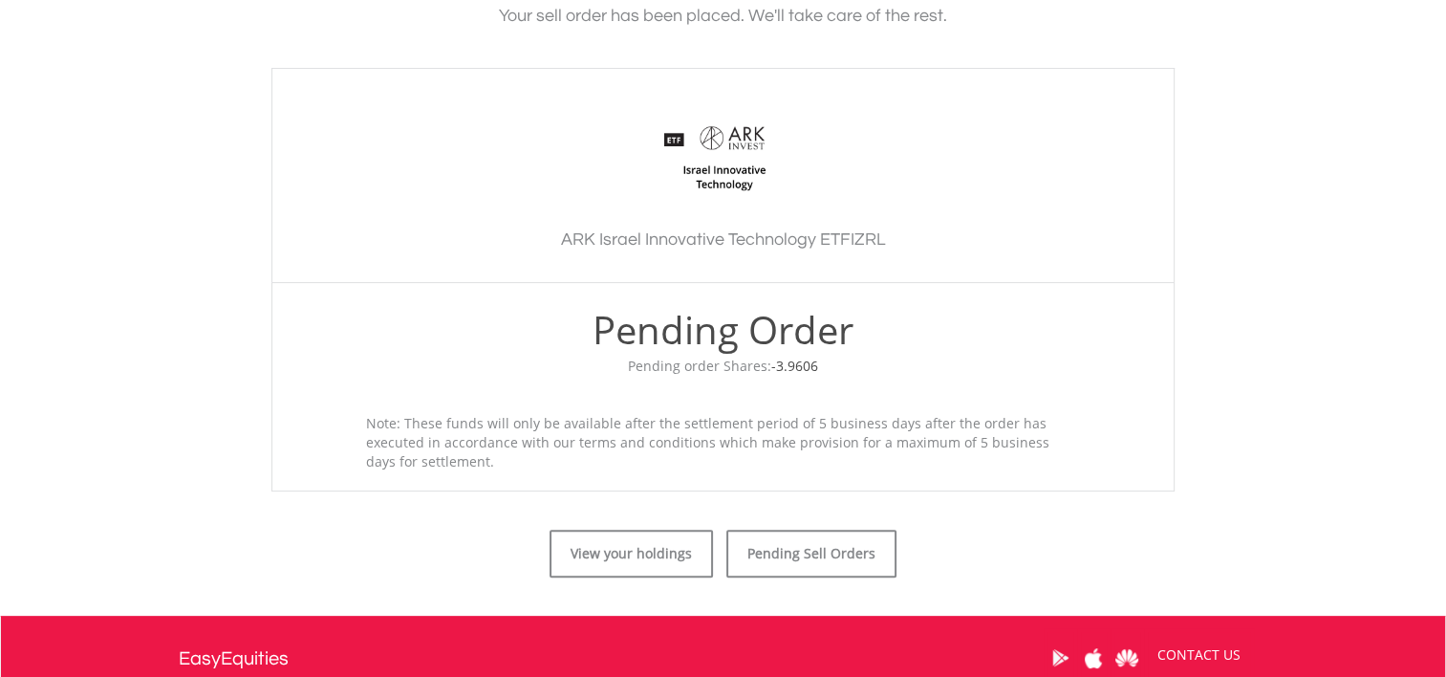
scroll to position [478, 0]
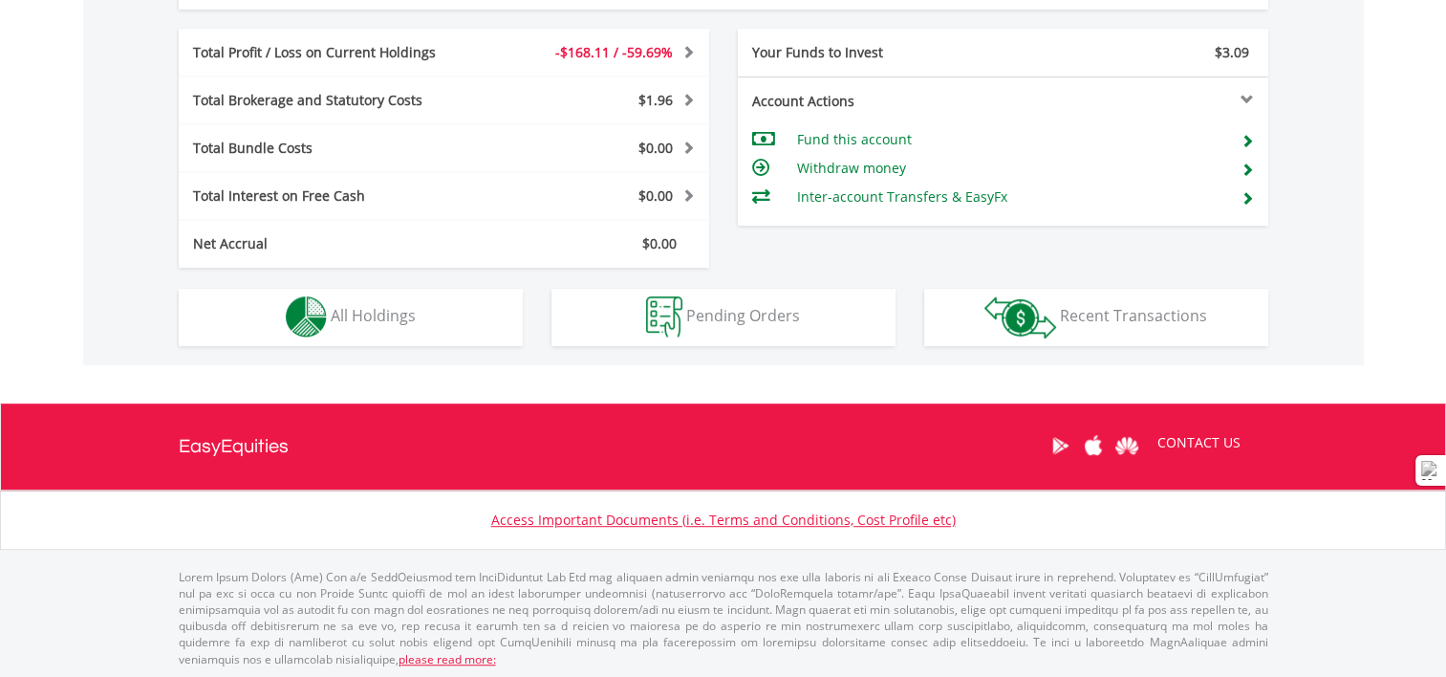
scroll to position [183, 363]
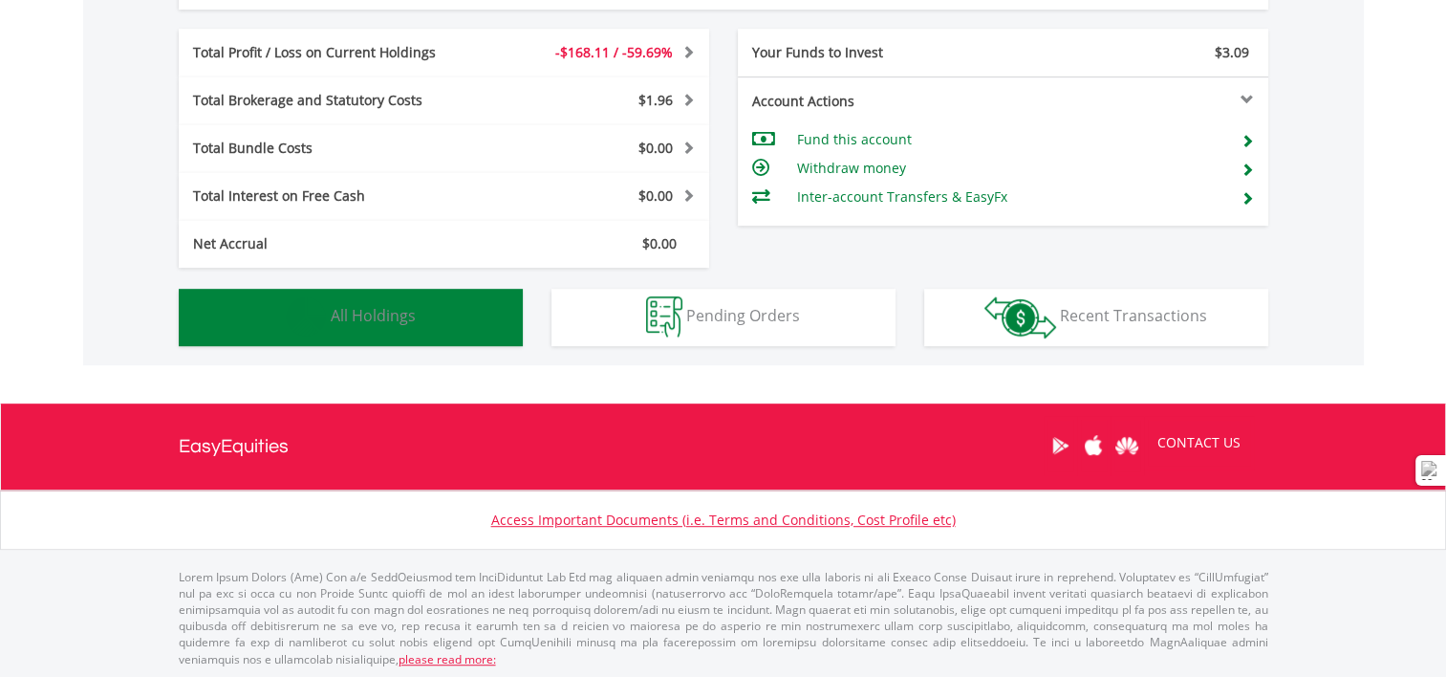
click at [426, 315] on button "Holdings All Holdings" at bounding box center [351, 317] width 344 height 57
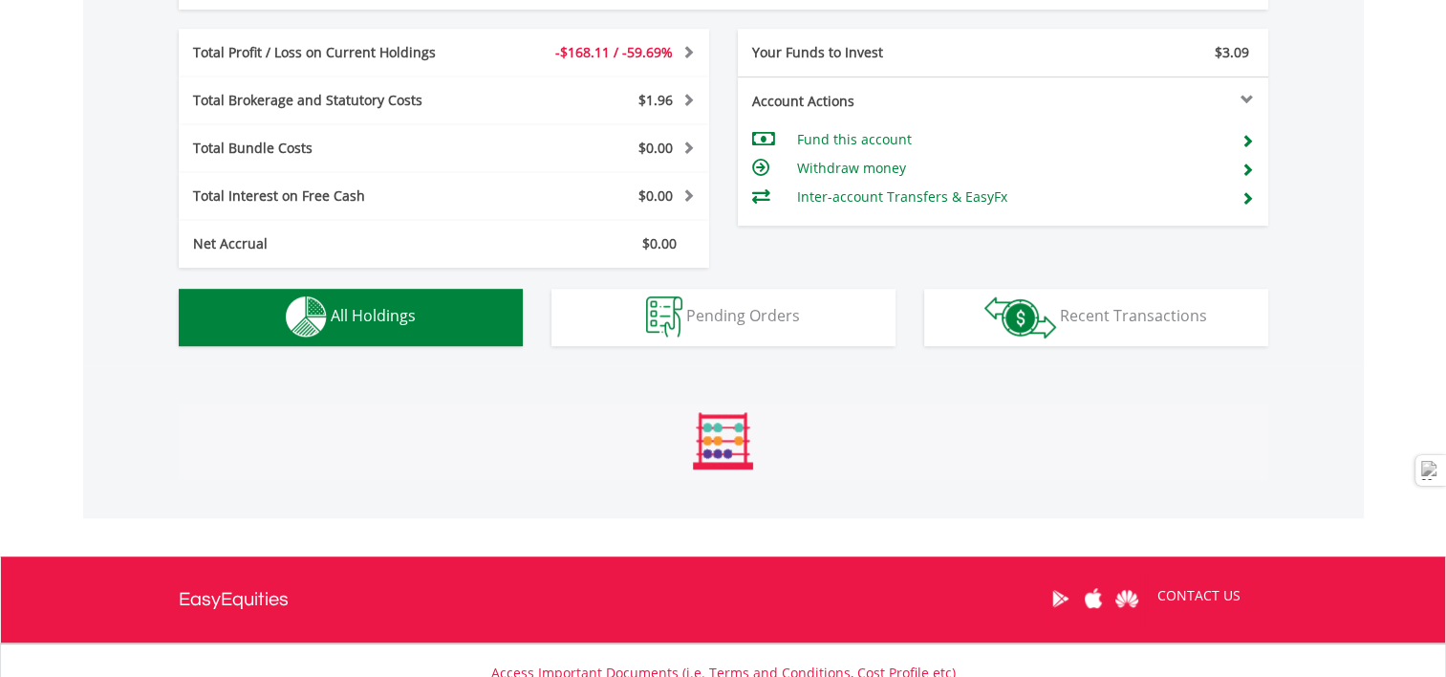
scroll to position [1377, 0]
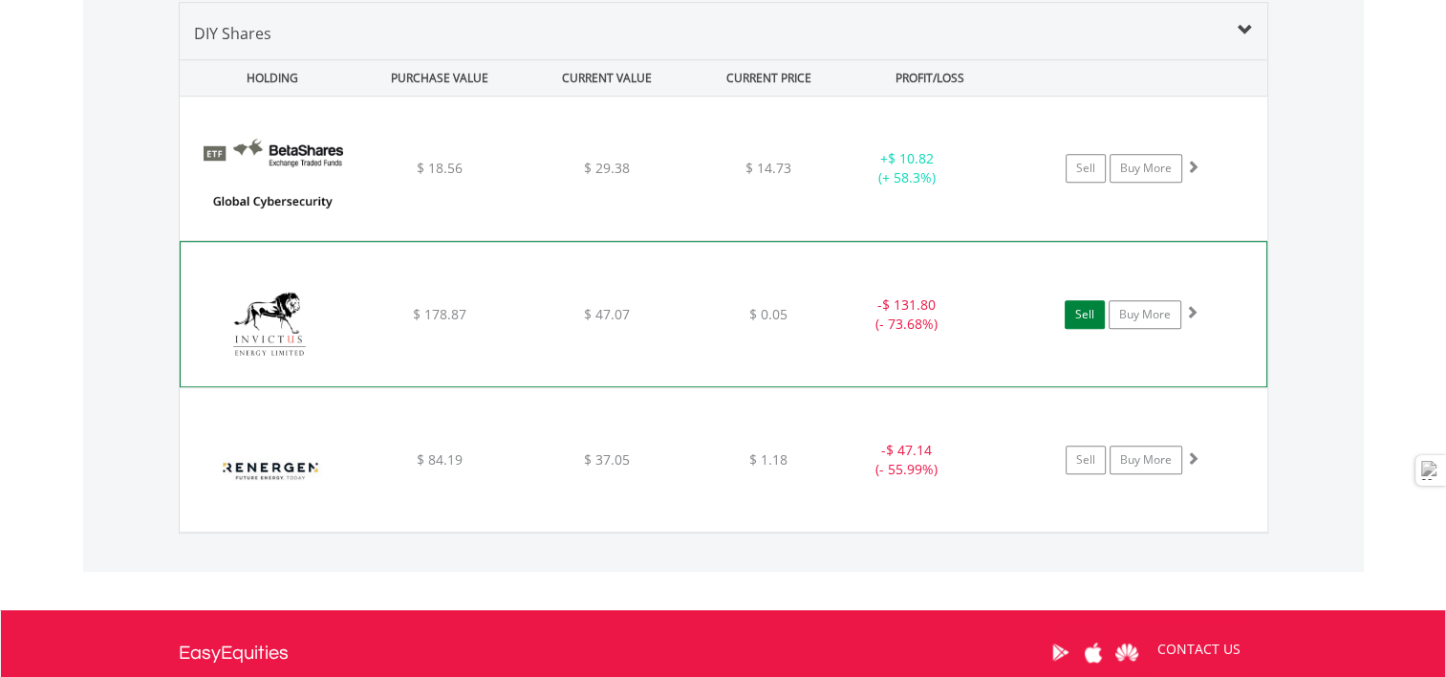
click at [1082, 313] on link "Sell" at bounding box center [1085, 314] width 40 height 29
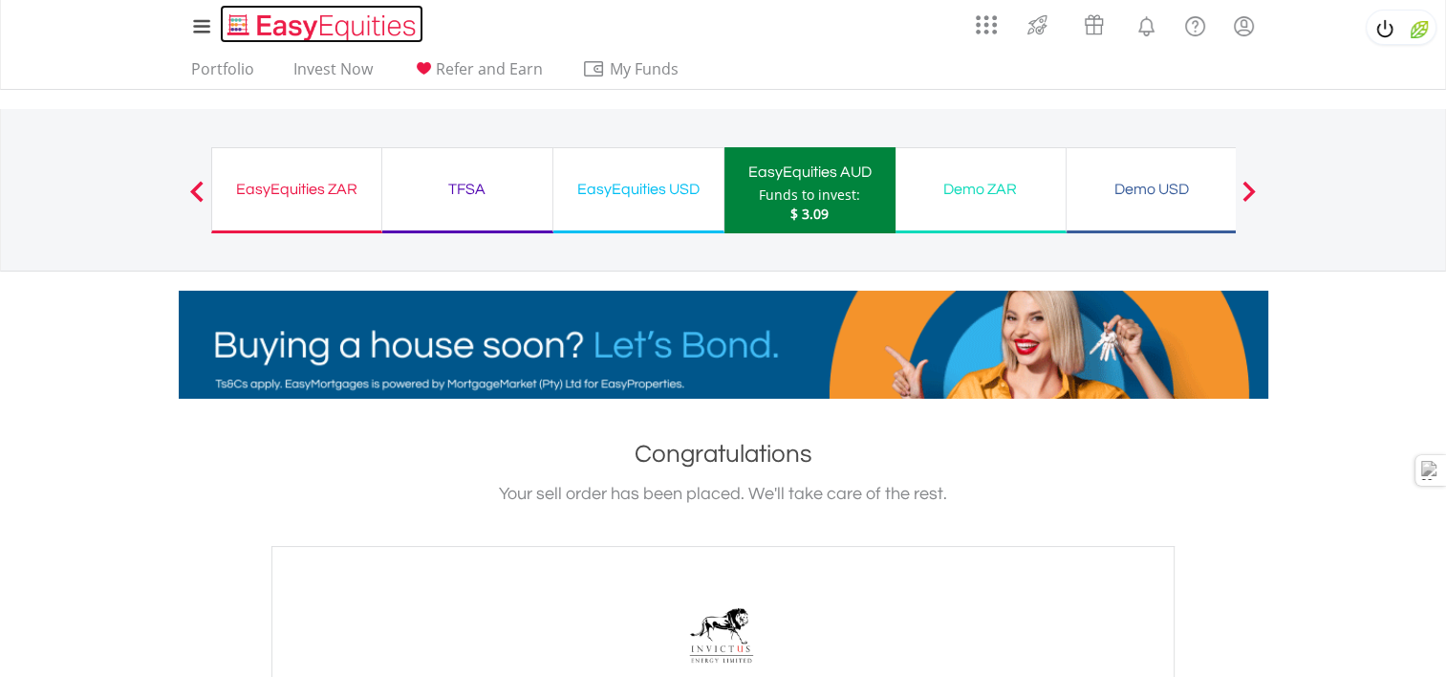
click at [311, 28] on img "Home page" at bounding box center [324, 27] width 200 height 32
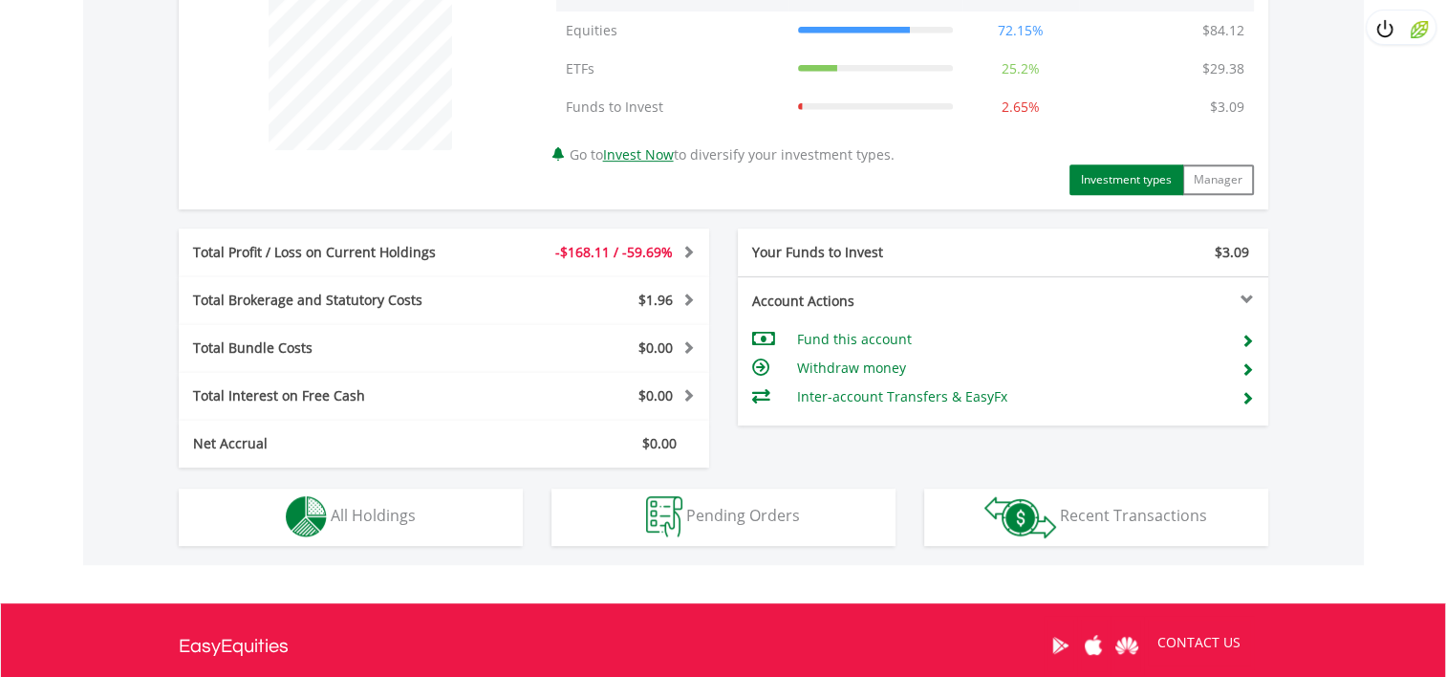
scroll to position [976, 0]
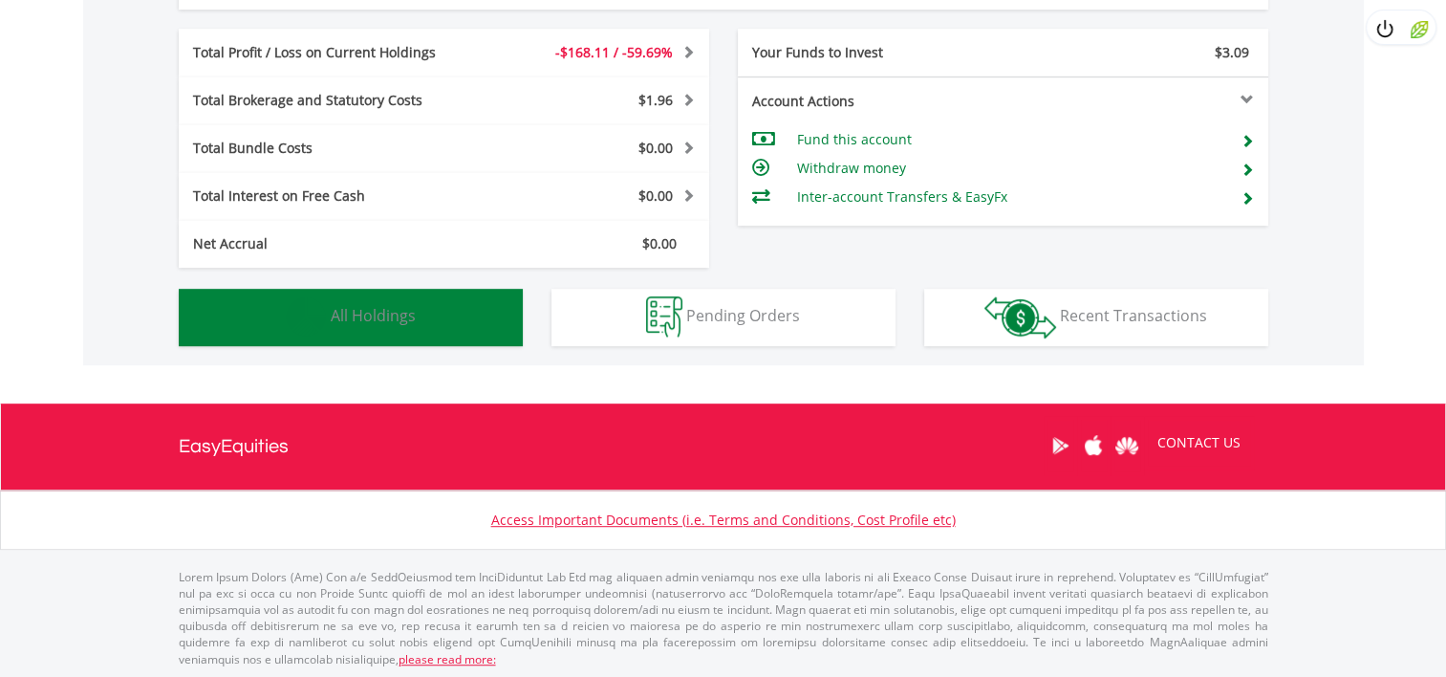
click at [379, 317] on span "All Holdings" at bounding box center [373, 315] width 85 height 21
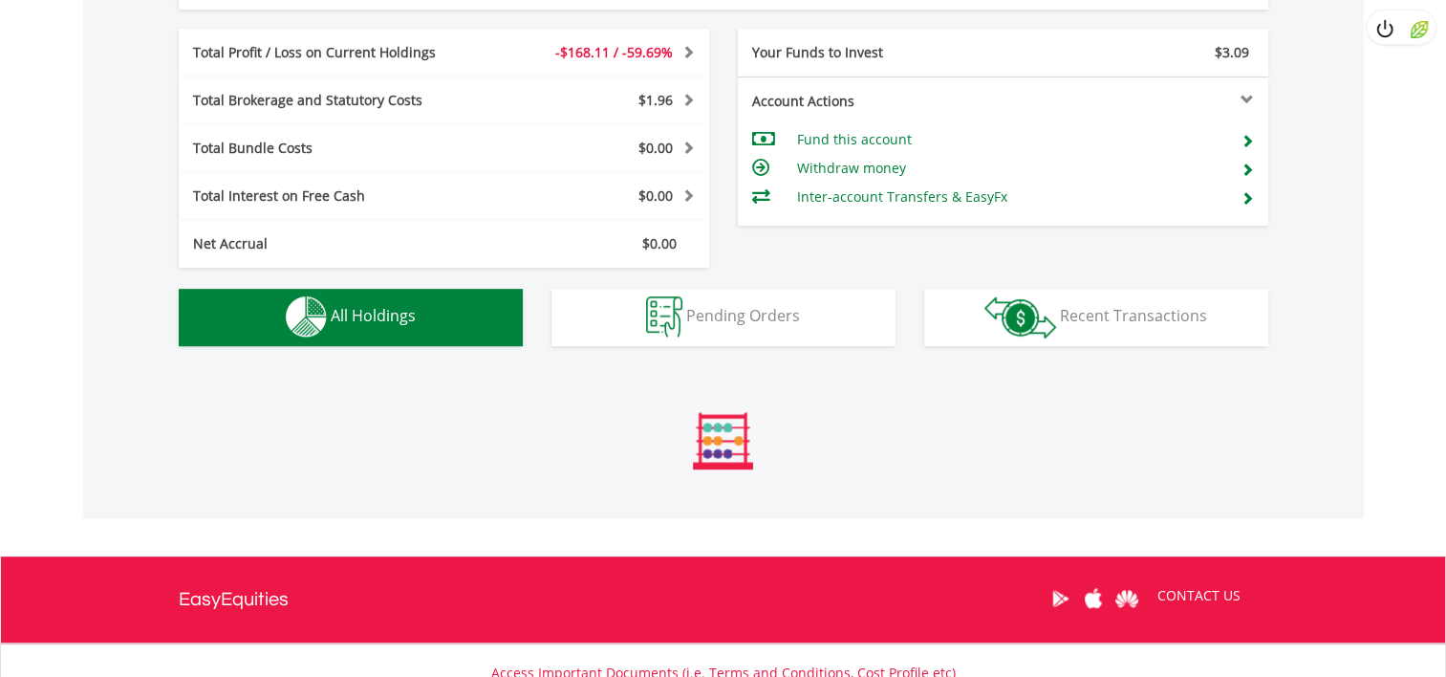
scroll to position [1377, 0]
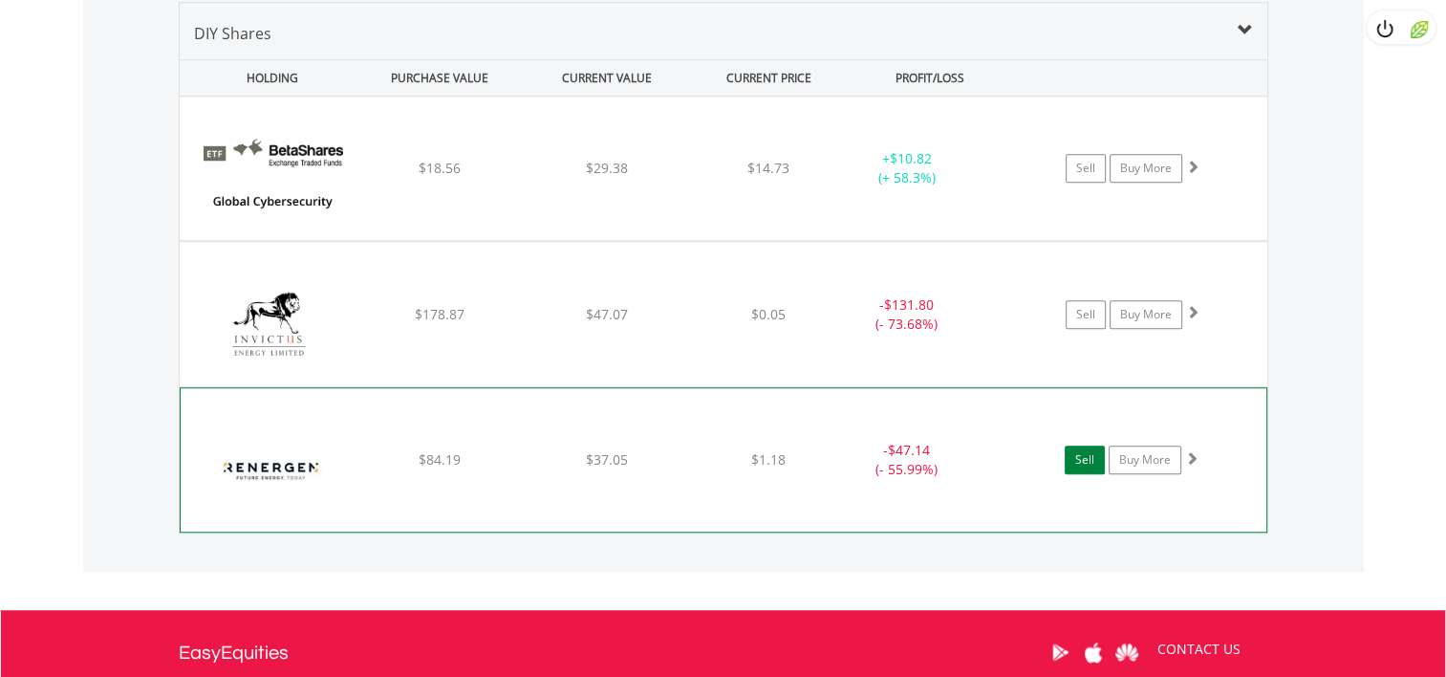
click at [1079, 461] on link "Sell" at bounding box center [1085, 459] width 40 height 29
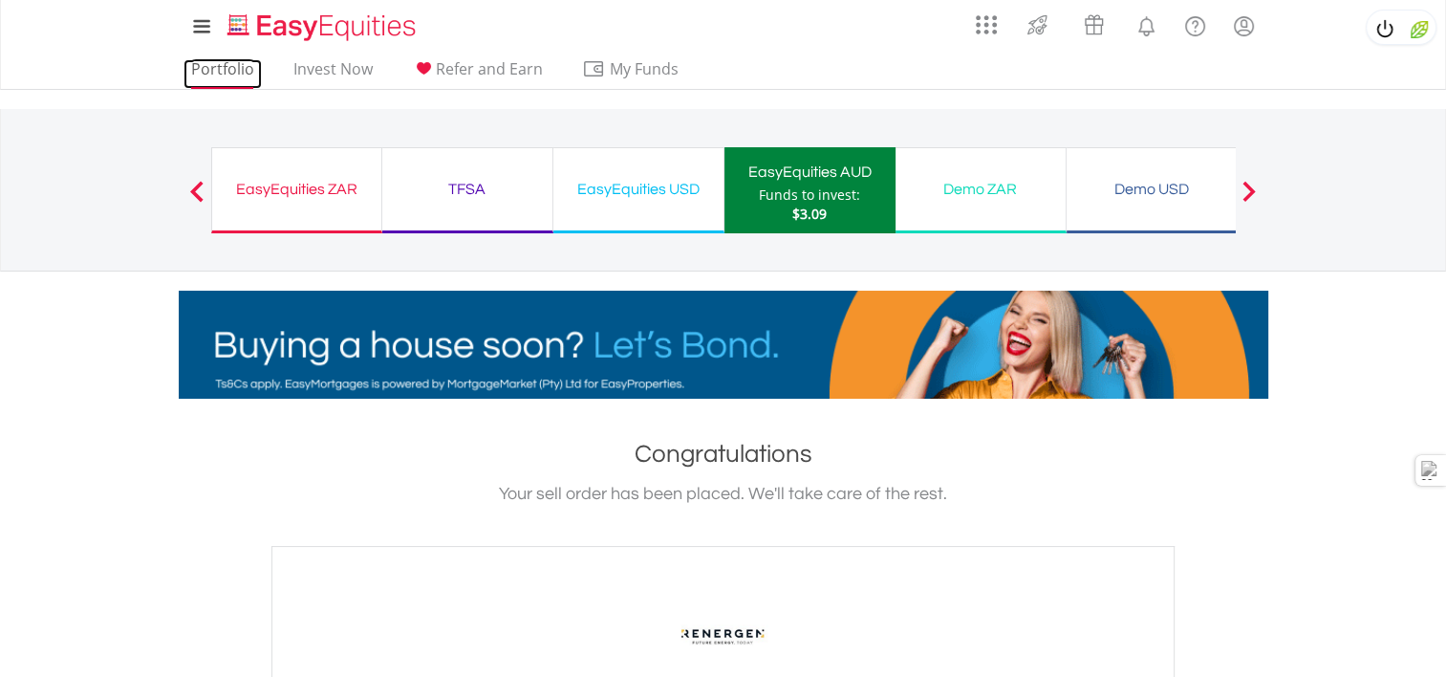
click at [229, 65] on link "Portfolio" at bounding box center [222, 74] width 78 height 30
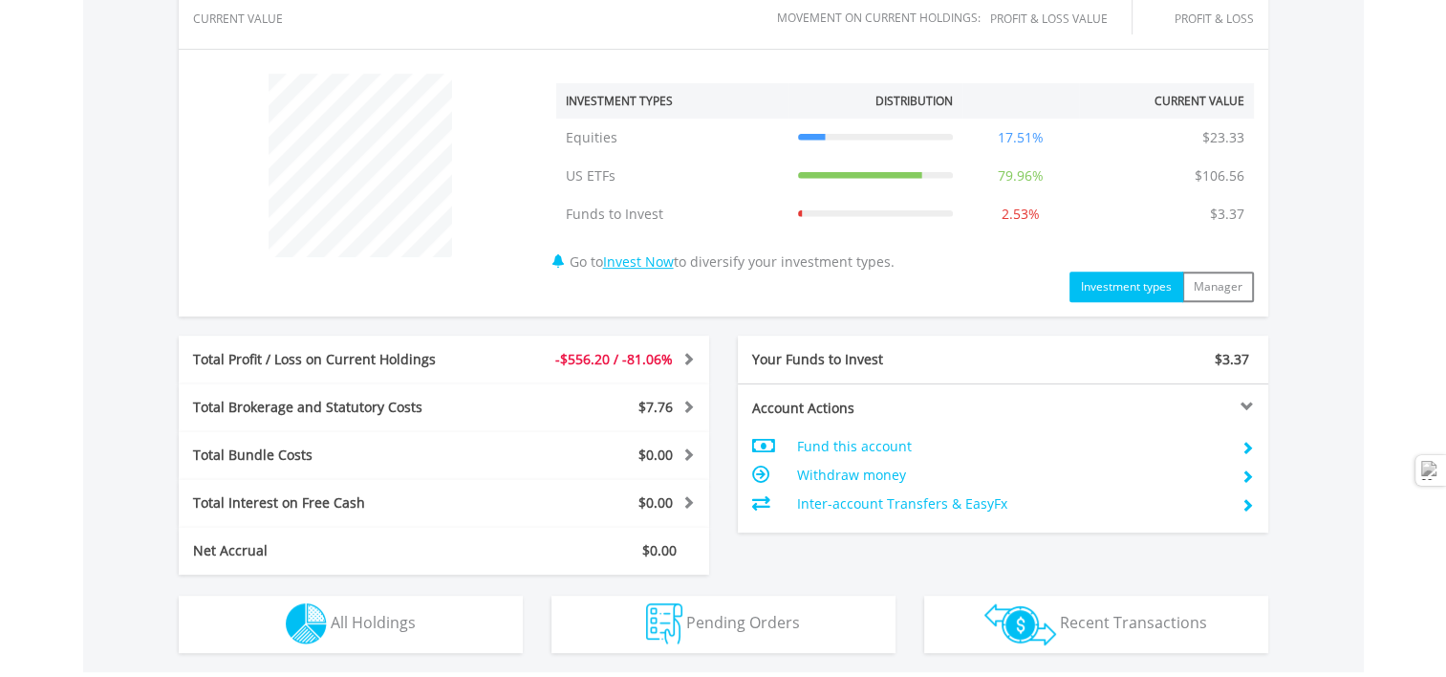
scroll to position [976, 0]
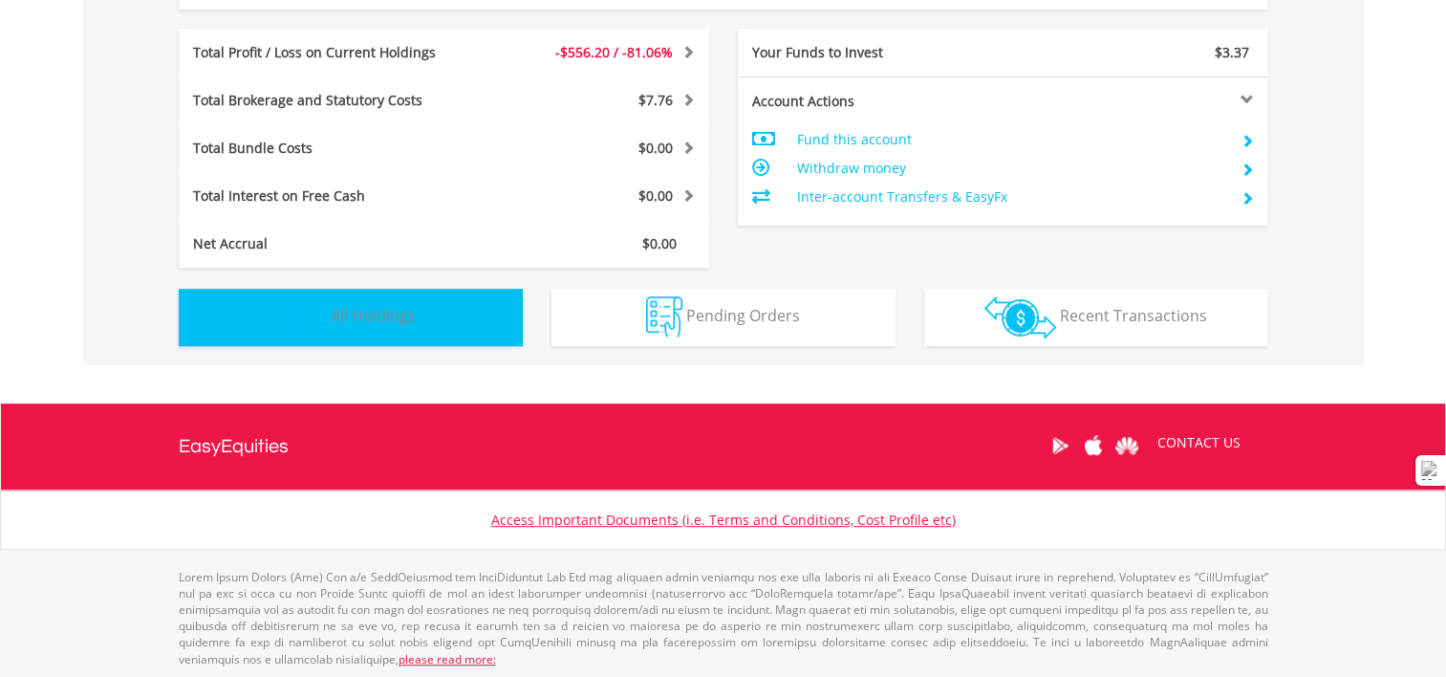
click at [405, 313] on span "All Holdings" at bounding box center [373, 315] width 85 height 21
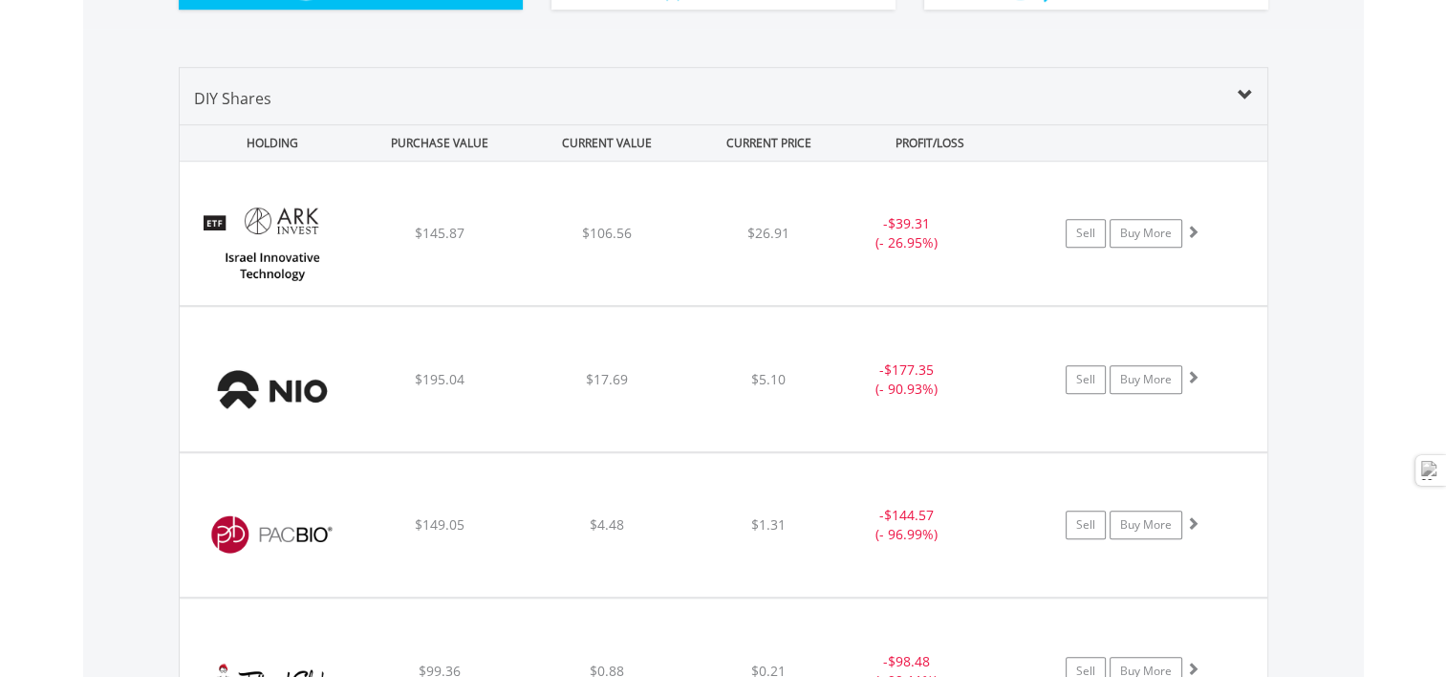
scroll to position [1281, 0]
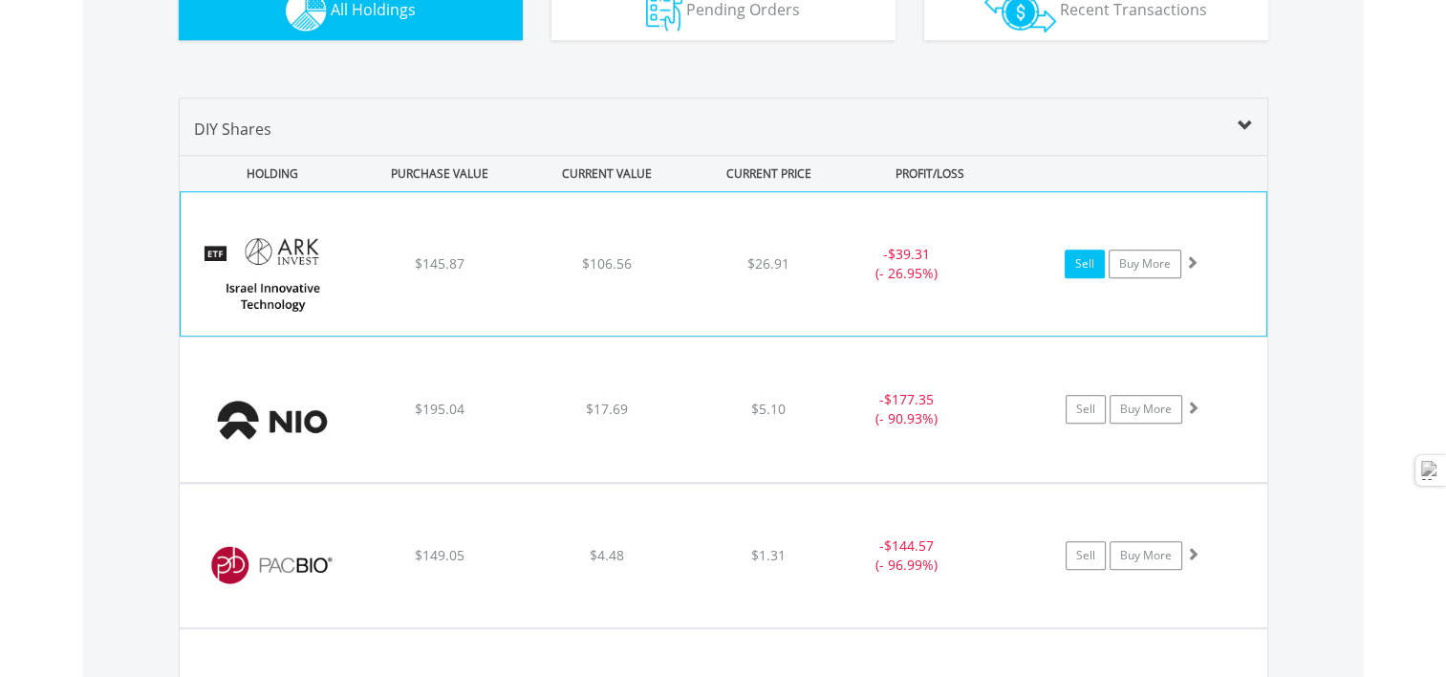
click at [1088, 256] on link "Sell" at bounding box center [1085, 263] width 40 height 29
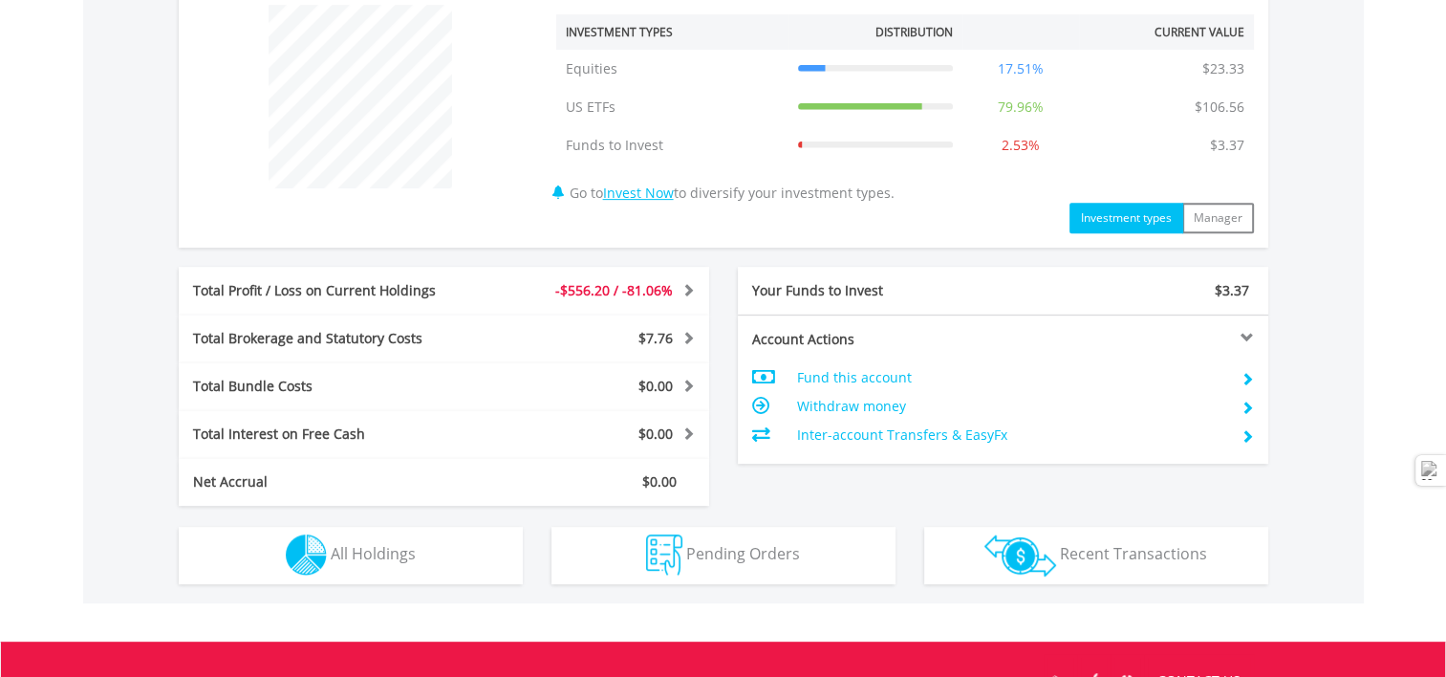
scroll to position [976, 0]
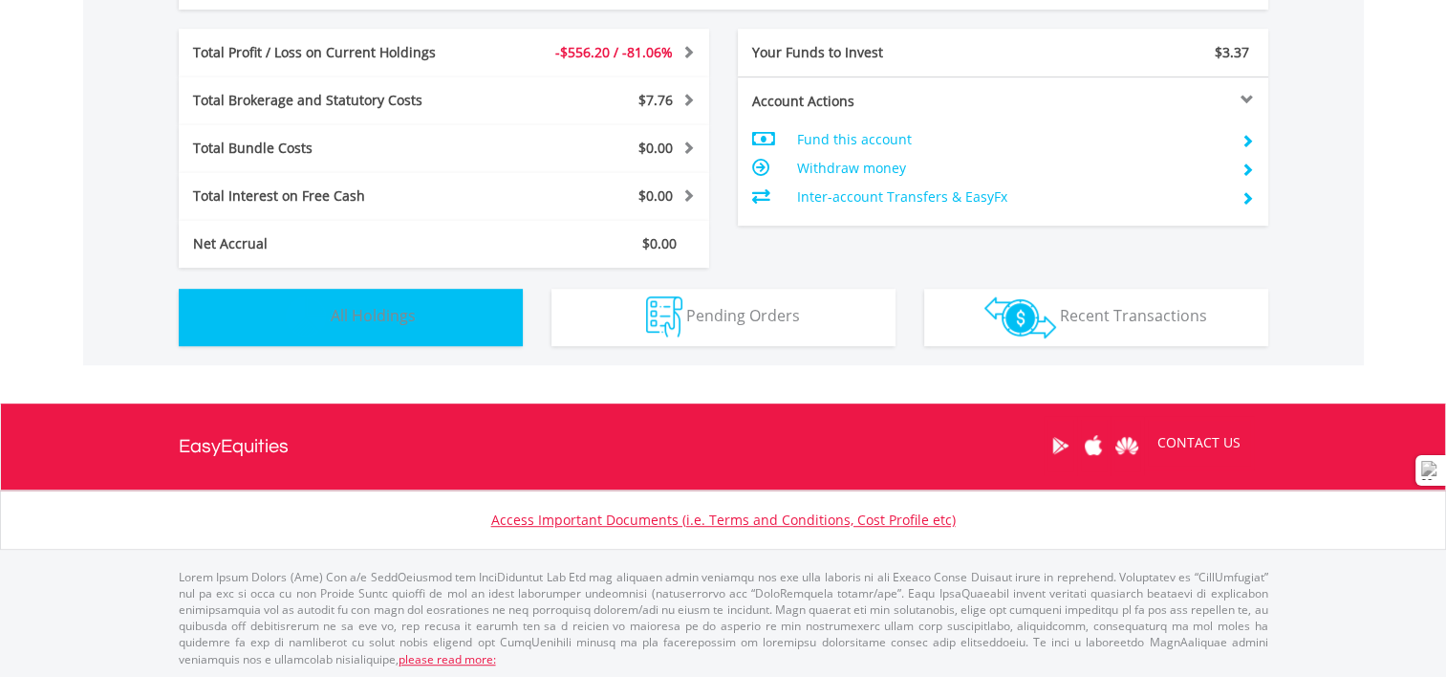
click at [363, 310] on span "All Holdings" at bounding box center [373, 315] width 85 height 21
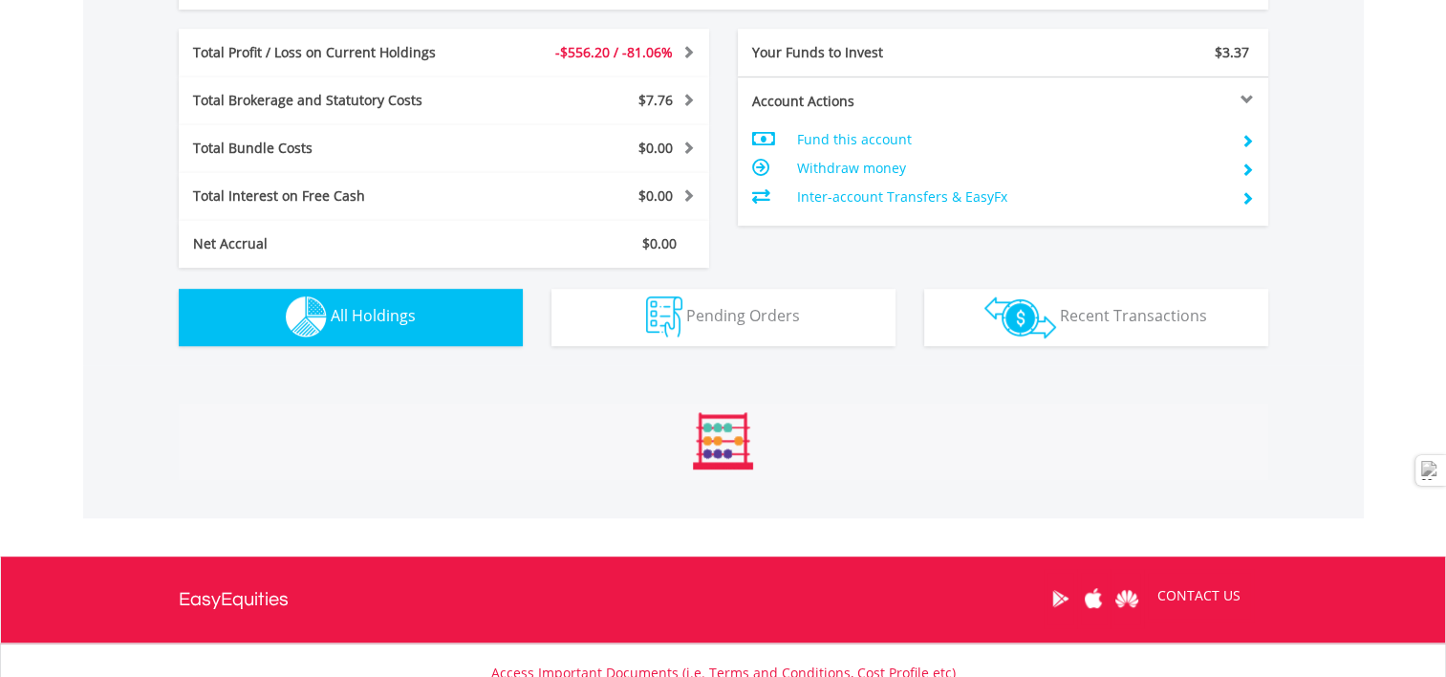
scroll to position [1377, 0]
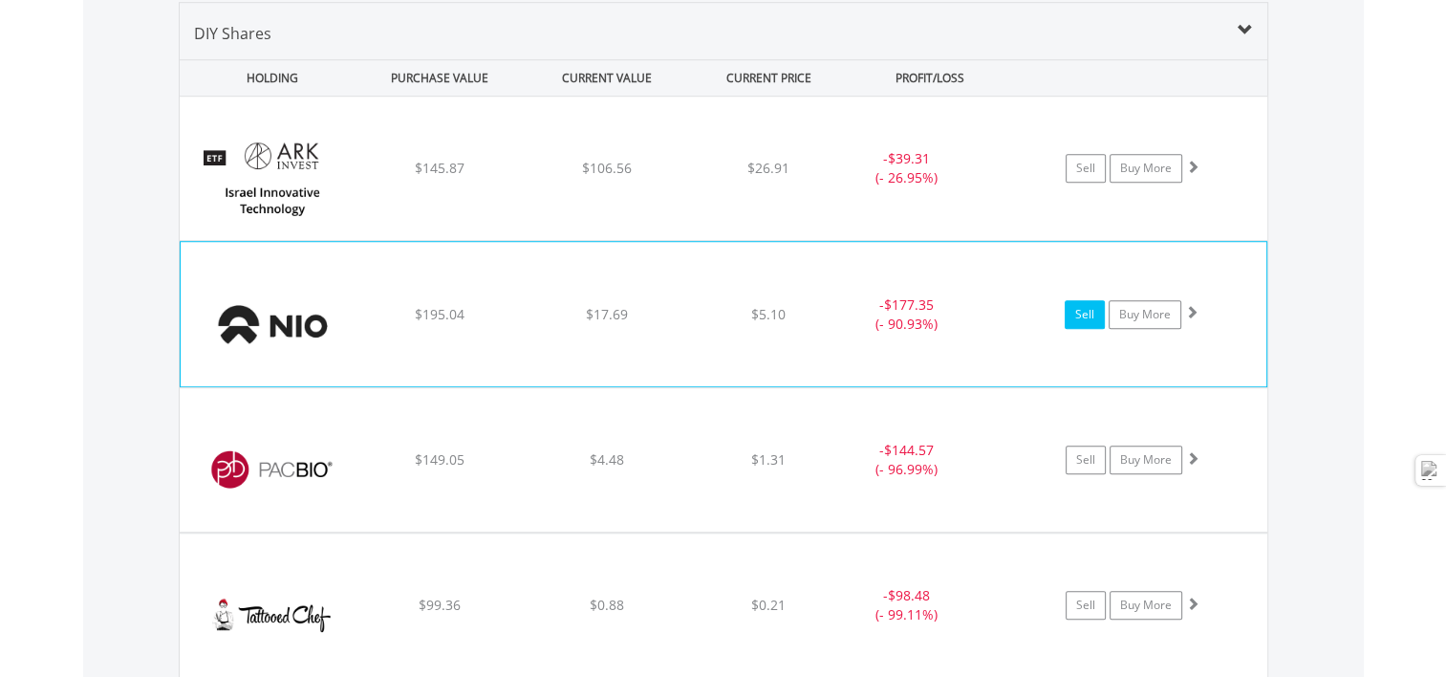
click at [1078, 310] on link "Sell" at bounding box center [1085, 314] width 40 height 29
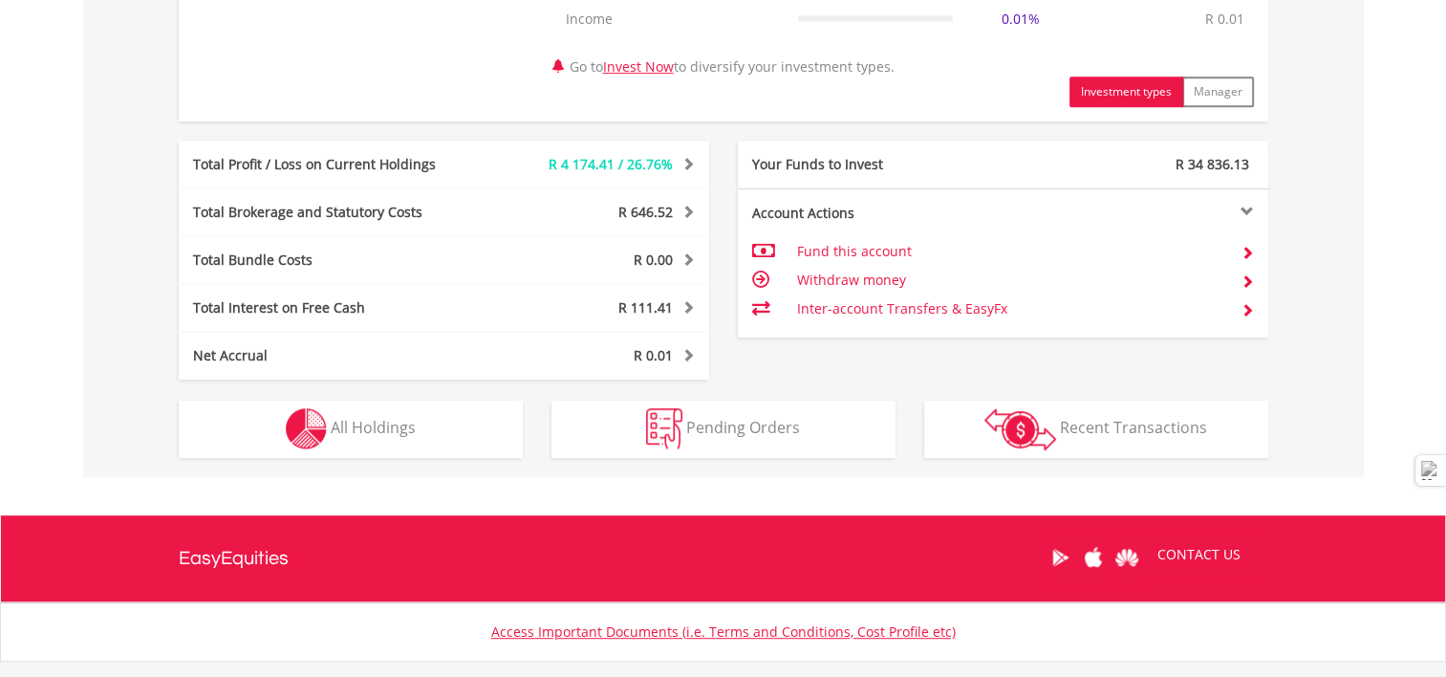
scroll to position [1052, 0]
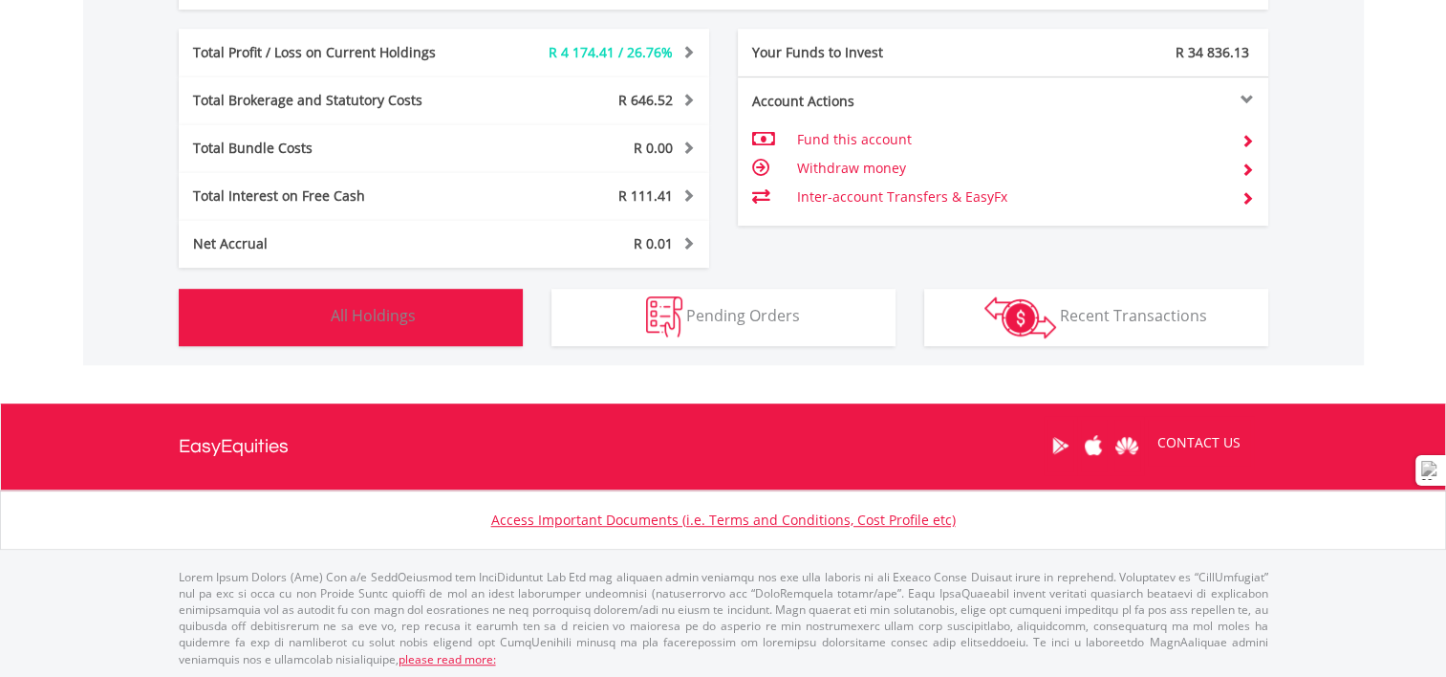
click at [396, 321] on span "All Holdings" at bounding box center [373, 315] width 85 height 21
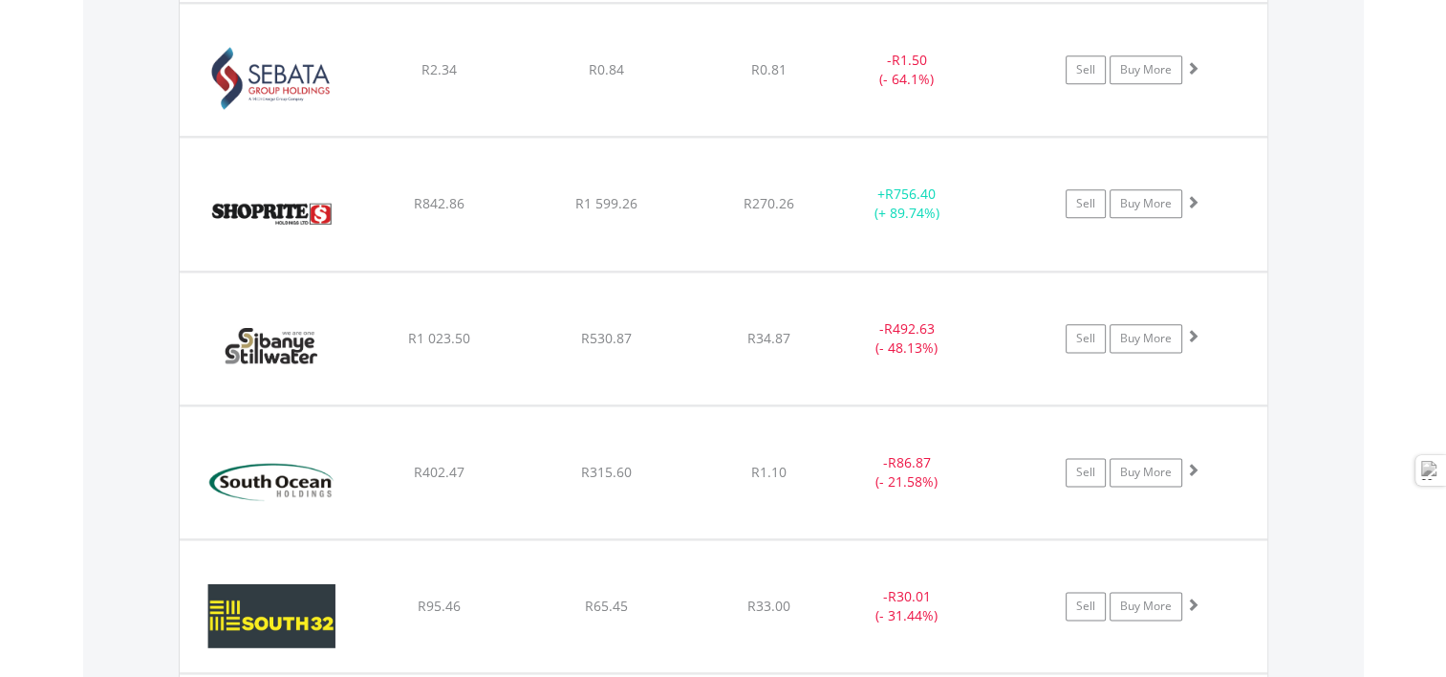
scroll to position [9290, 0]
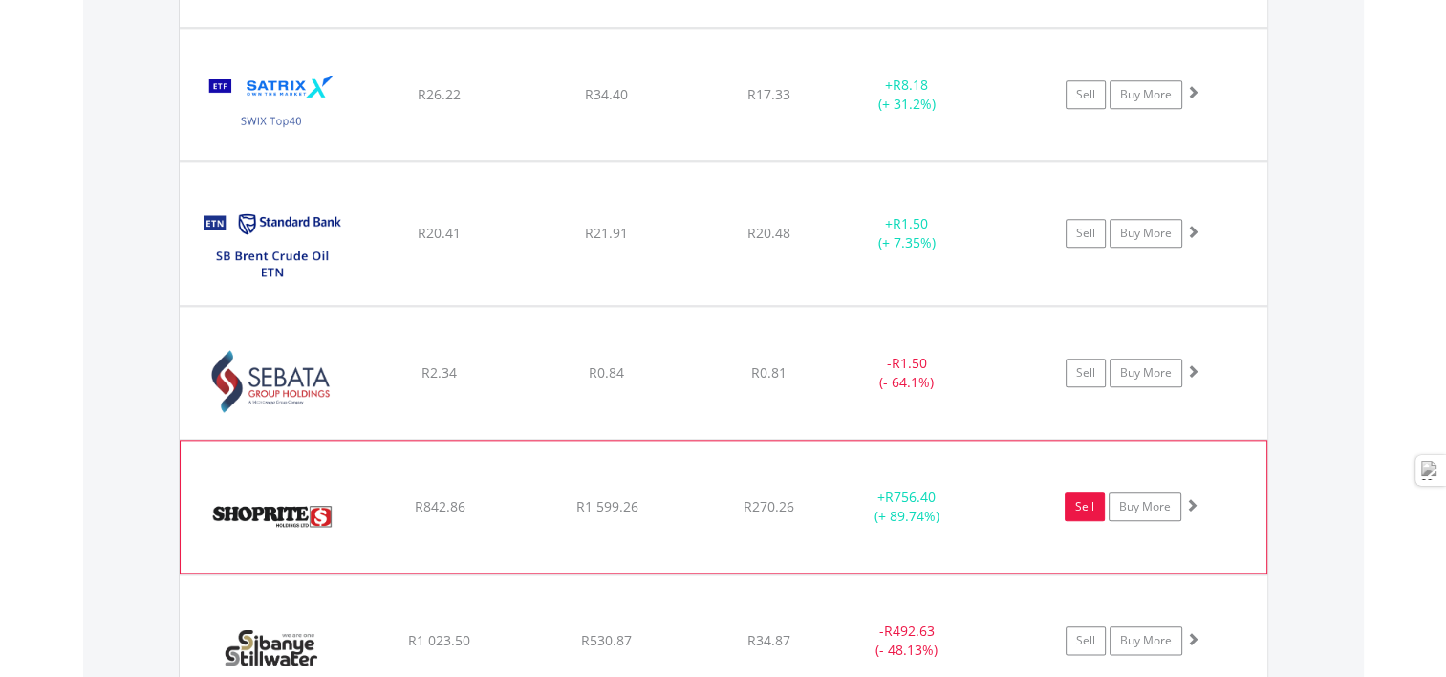
click at [1083, 492] on link "Sell" at bounding box center [1085, 506] width 40 height 29
